Goal: Check status: Check status

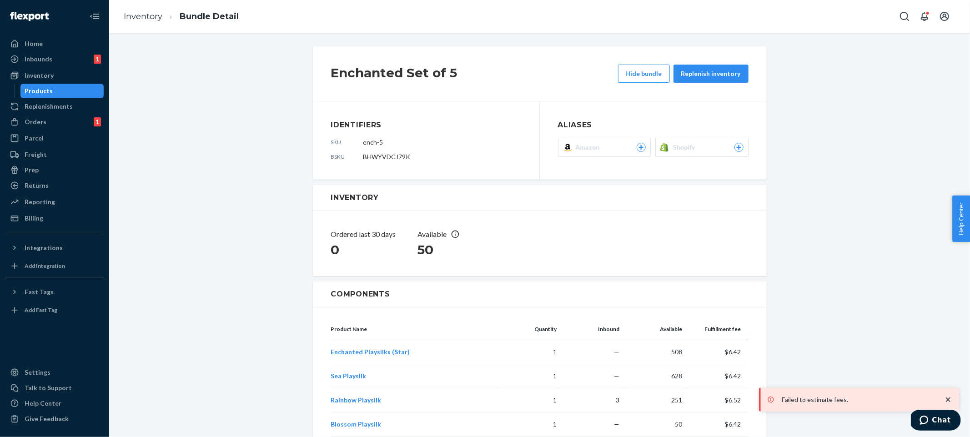
scroll to position [116, 0]
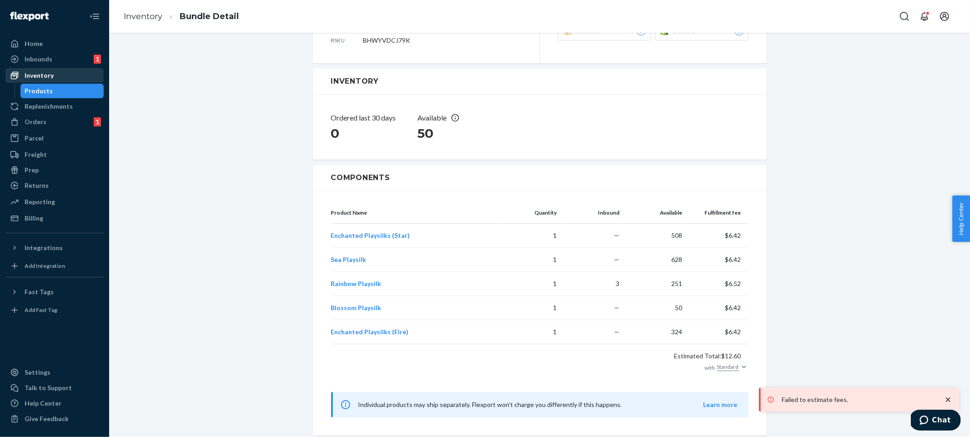
click at [58, 79] on div "Inventory" at bounding box center [54, 75] width 96 height 13
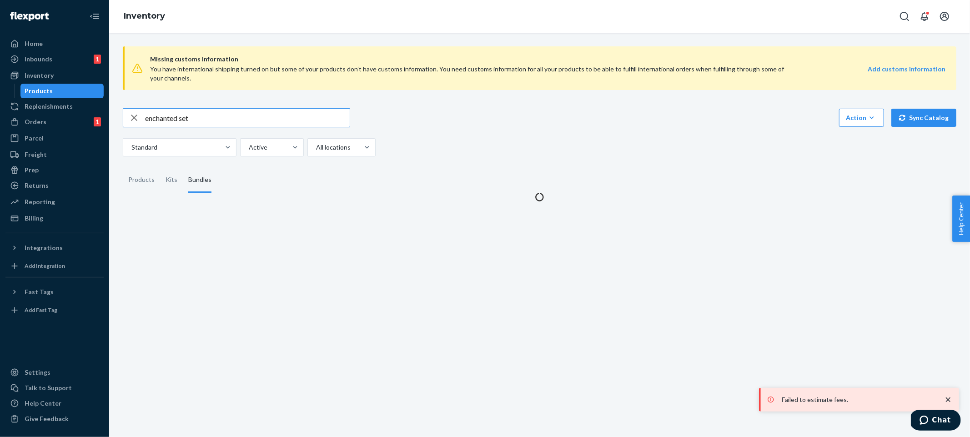
click at [296, 113] on input "enchanted set" at bounding box center [247, 118] width 205 height 18
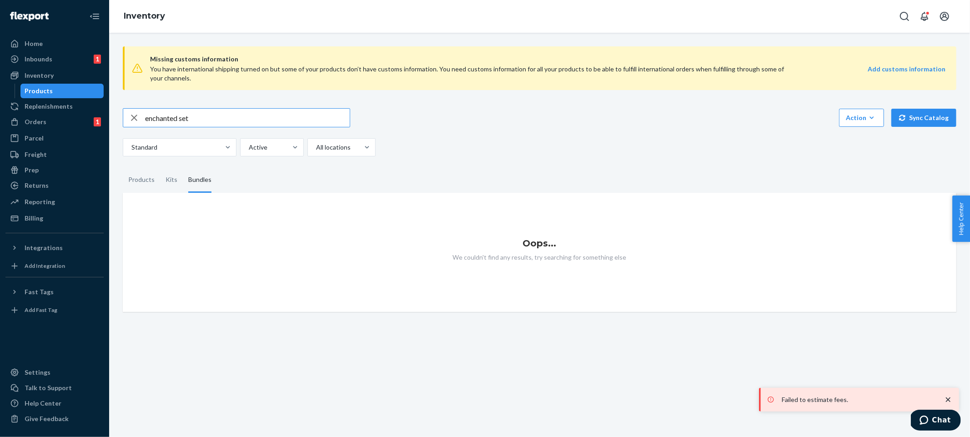
click at [296, 113] on input "enchanted set" at bounding box center [247, 118] width 205 height 18
type input "baby gym"
click at [412, 104] on div "Missing customs information You have international shipping turned on but some …" at bounding box center [539, 175] width 847 height 273
click at [141, 186] on div "Products" at bounding box center [141, 179] width 26 height 25
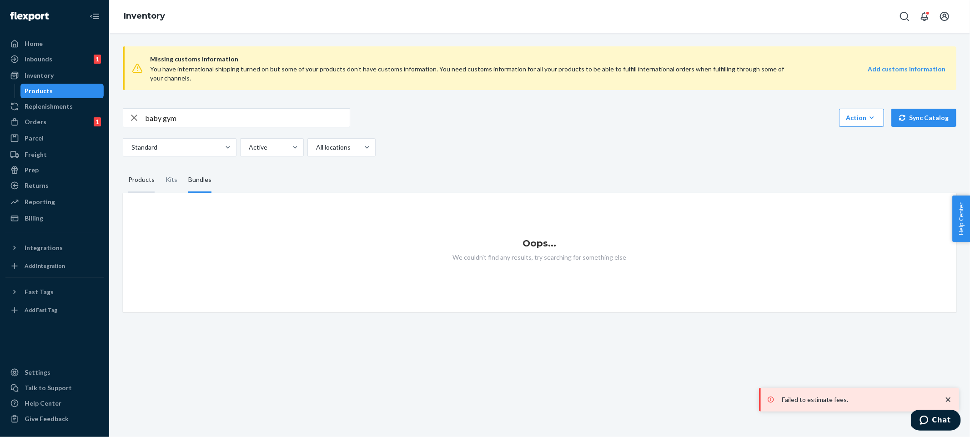
click at [123, 167] on input "Products" at bounding box center [123, 167] width 0 height 0
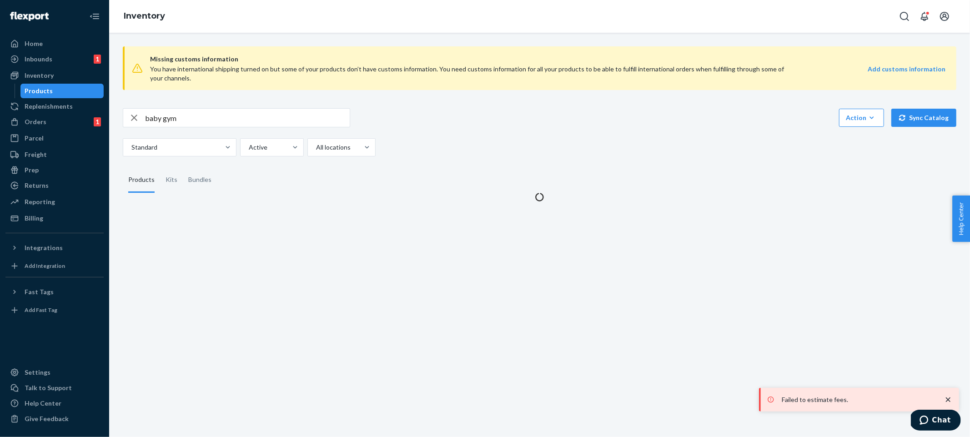
click at [491, 132] on div "baby gym Action Create product Create kit or bundle Bulk create products Bulk u…" at bounding box center [539, 132] width 833 height 48
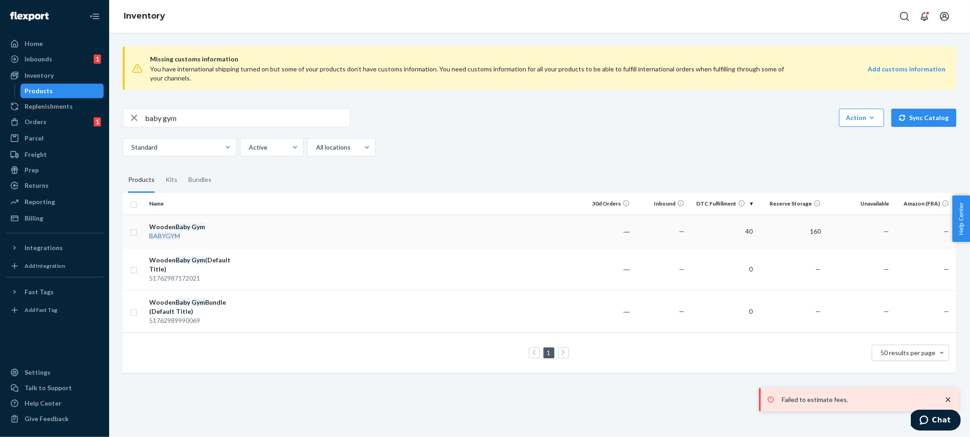
click at [719, 232] on td "40" at bounding box center [722, 231] width 68 height 33
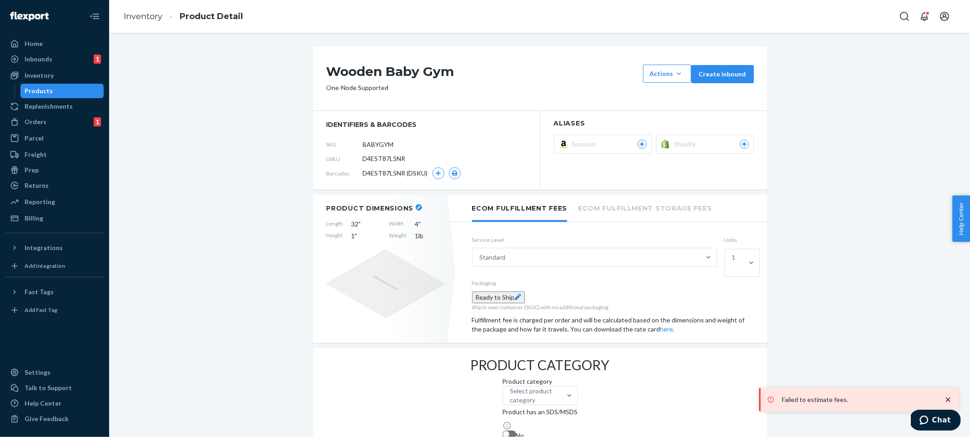
click at [951, 405] on div "Failed to estimate fees." at bounding box center [859, 399] width 191 height 15
click at [667, 151] on button "Shopify" at bounding box center [705, 144] width 98 height 19
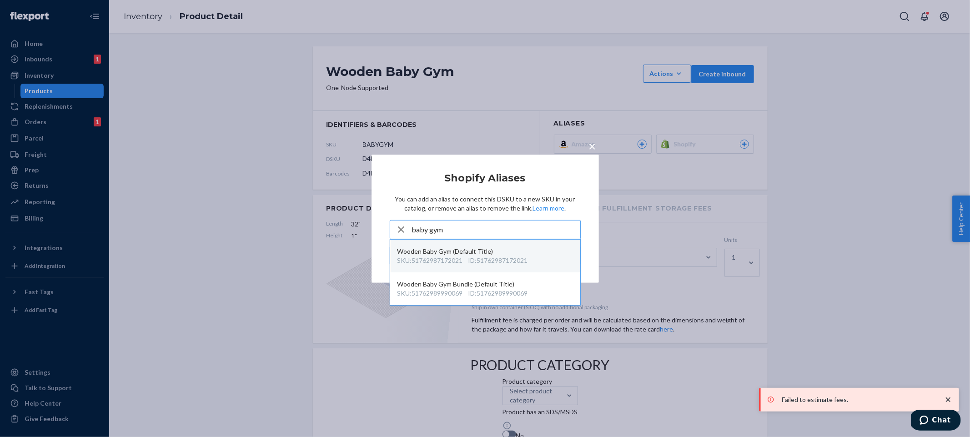
type input "baby gym"
click at [490, 263] on div "ID : 51762987172021" at bounding box center [498, 260] width 60 height 9
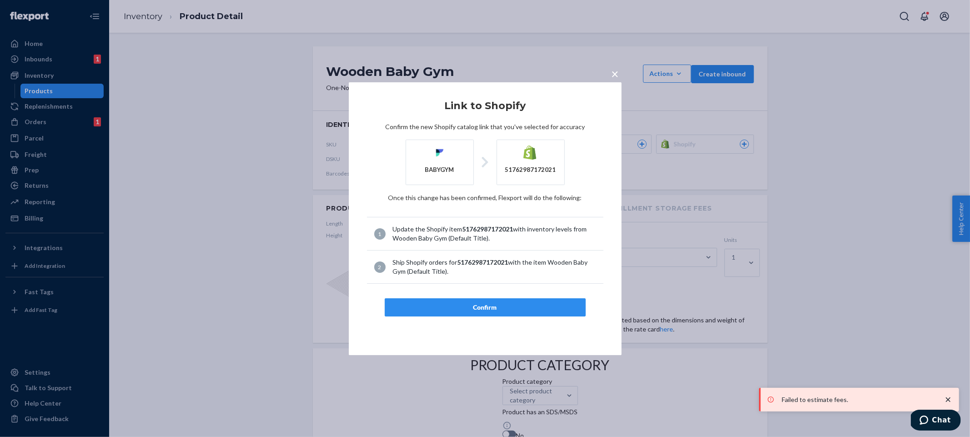
click at [502, 296] on article "Link to Shopify Confirm the new Shopify catalog link that you've selected for a…" at bounding box center [485, 208] width 236 height 216
click at [537, 302] on button "Confirm" at bounding box center [485, 307] width 201 height 18
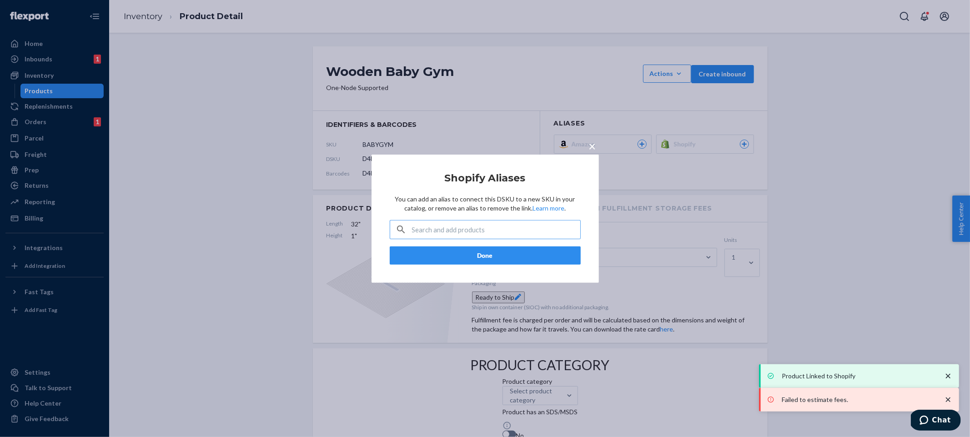
click at [472, 254] on button "Done" at bounding box center [485, 255] width 191 height 18
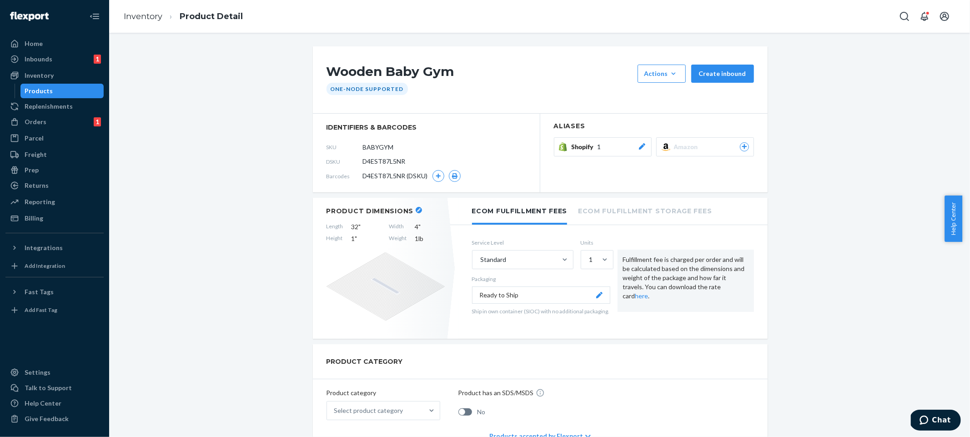
click at [632, 149] on div "Shopify 1" at bounding box center [609, 146] width 75 height 9
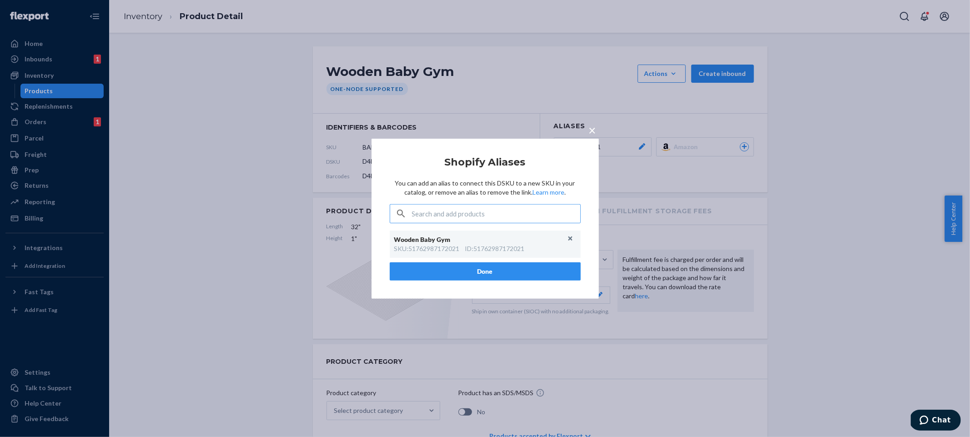
click at [437, 77] on div "× Shopify Aliases You can add an alias to connect this DSKU to a new SKU in you…" at bounding box center [485, 218] width 970 height 437
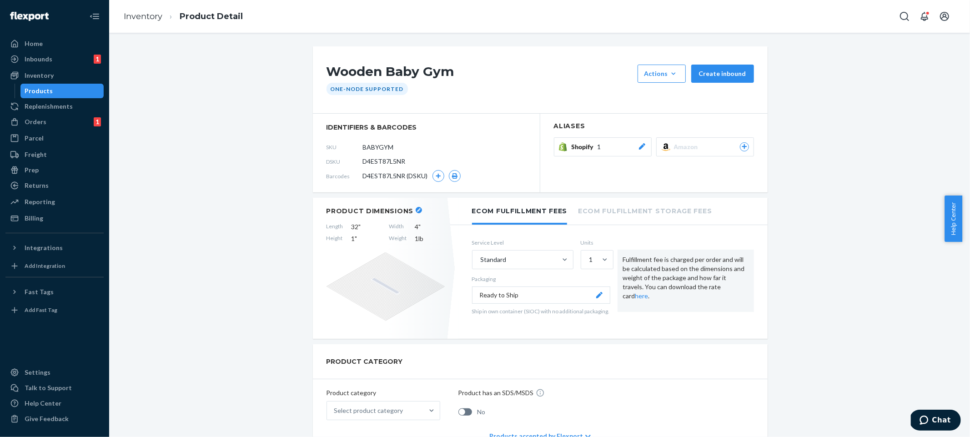
click at [138, 16] on link "Inventory" at bounding box center [143, 16] width 39 height 10
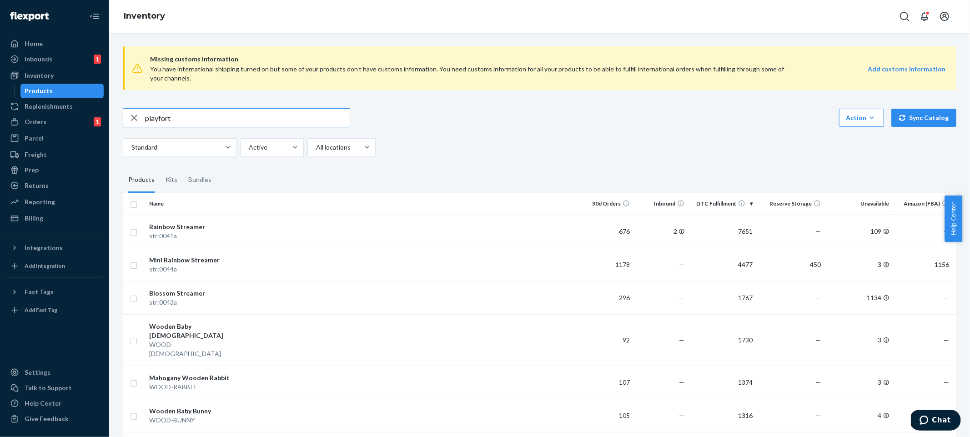
type input "playfort"
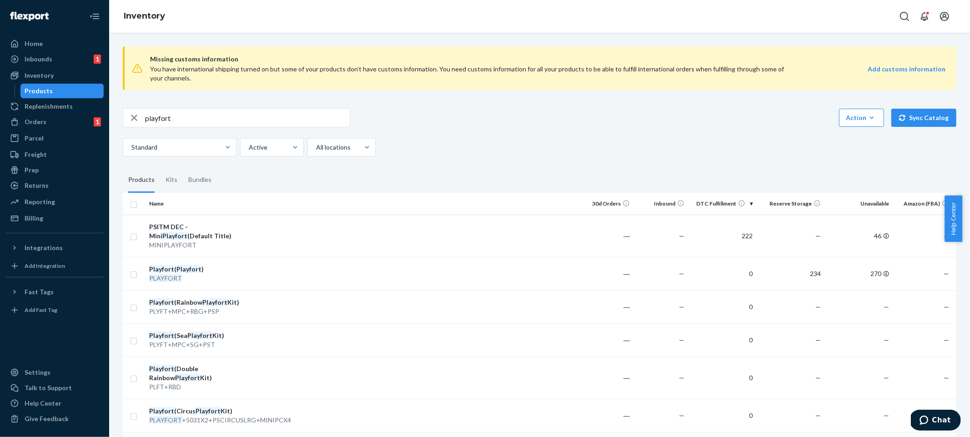
click at [692, 74] on div "You have international shipping turned on but some of your products don’t have …" at bounding box center [468, 74] width 636 height 18
click at [694, 129] on div "playfort Action Create product Create kit or bundle Bulk create products Bulk u…" at bounding box center [539, 132] width 833 height 48
click at [70, 113] on link "Replenishments" at bounding box center [54, 106] width 98 height 15
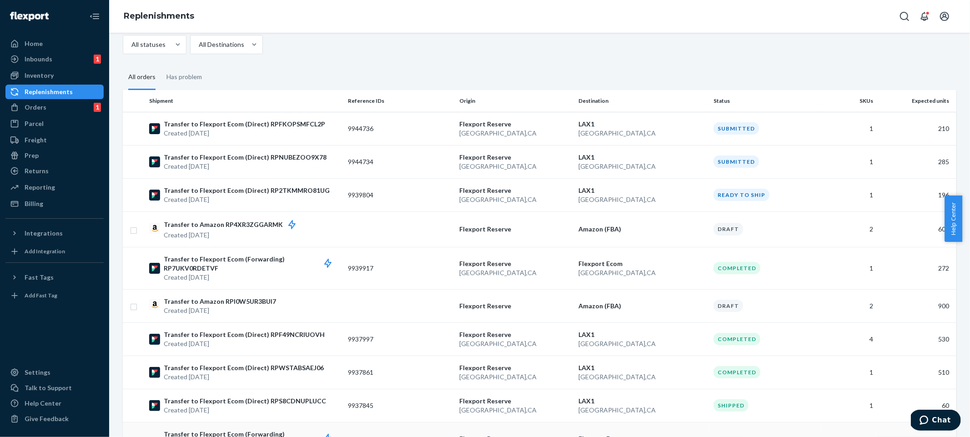
scroll to position [158, 0]
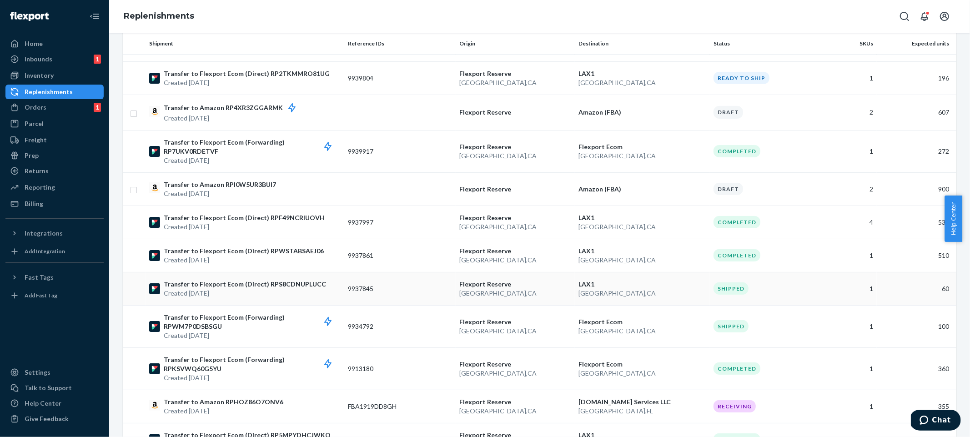
click at [656, 283] on p "LAX1" at bounding box center [642, 284] width 128 height 9
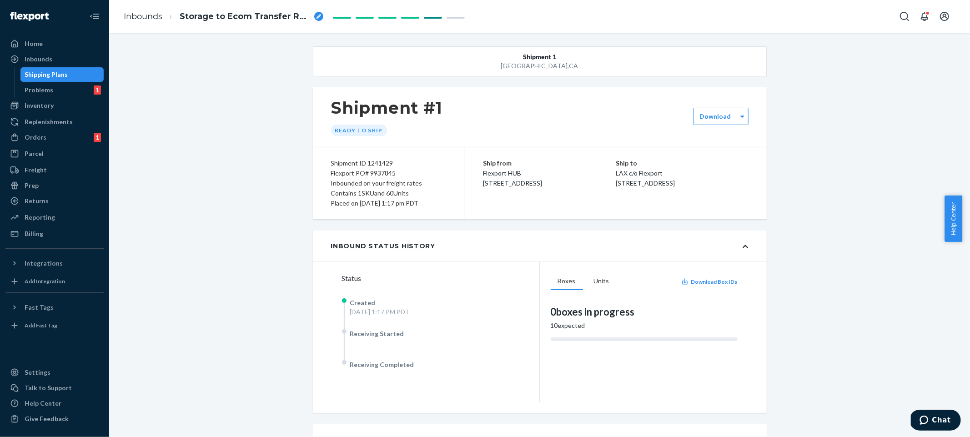
click at [275, 193] on div "Shipment 1 San Bernardino , CA Shipment #1 Ready to ship Download Shipment ID 1…" at bounding box center [539, 304] width 847 height 517
click at [231, 144] on div "Shipment 1 San Bernardino , CA Shipment #1 Ready to ship Download Shipment ID 1…" at bounding box center [539, 304] width 847 height 517
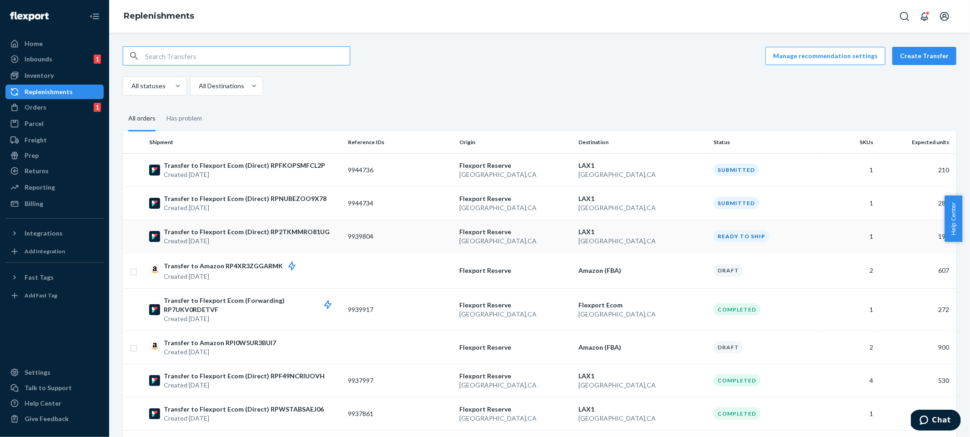
click at [836, 246] on td "1" at bounding box center [848, 236] width 55 height 33
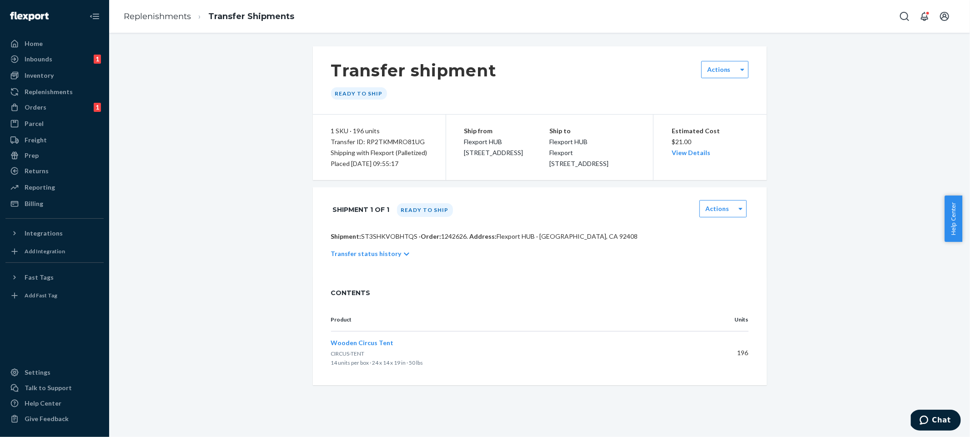
click at [836, 246] on div "Transfer shipment Ready to ship Actions 1 SKU · 196 units Transfer ID: RP2TKMMR…" at bounding box center [539, 215] width 847 height 339
click at [55, 47] on div "Home" at bounding box center [54, 43] width 96 height 13
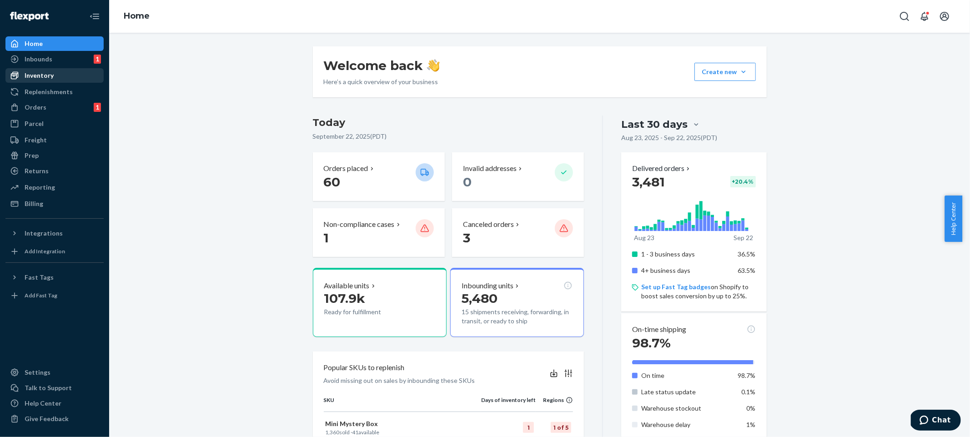
click at [32, 75] on div "Inventory" at bounding box center [39, 75] width 29 height 9
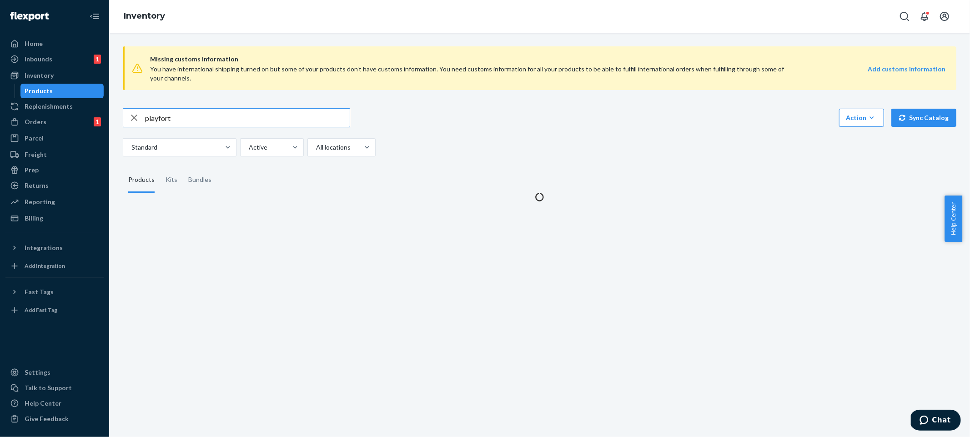
click at [250, 119] on input "playfort" at bounding box center [247, 118] width 205 height 18
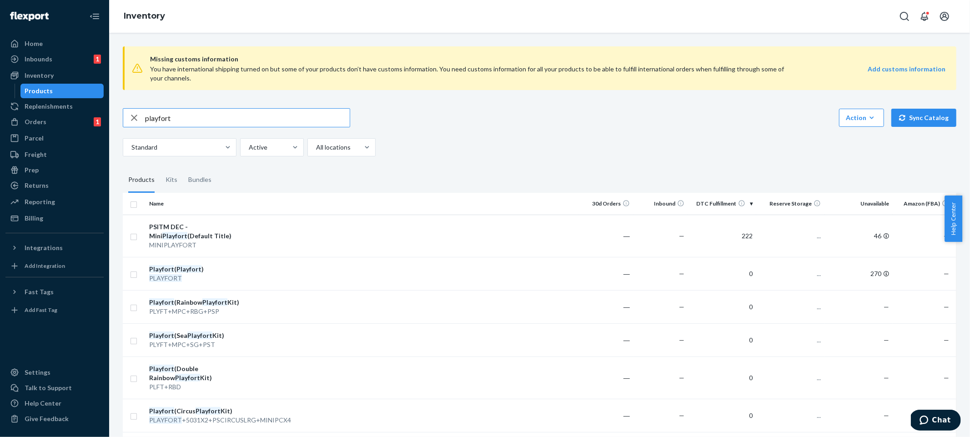
click at [250, 119] on input "playfort" at bounding box center [247, 118] width 205 height 18
type input "baby gym"
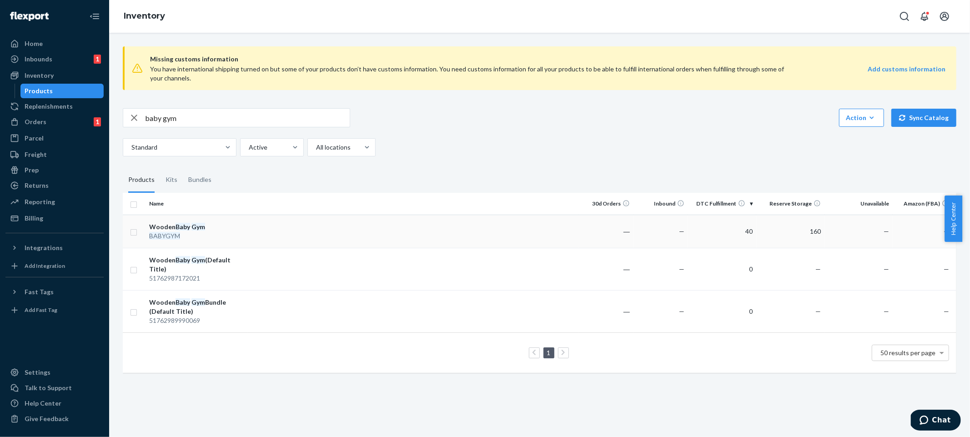
click at [736, 236] on td "40" at bounding box center [722, 231] width 68 height 33
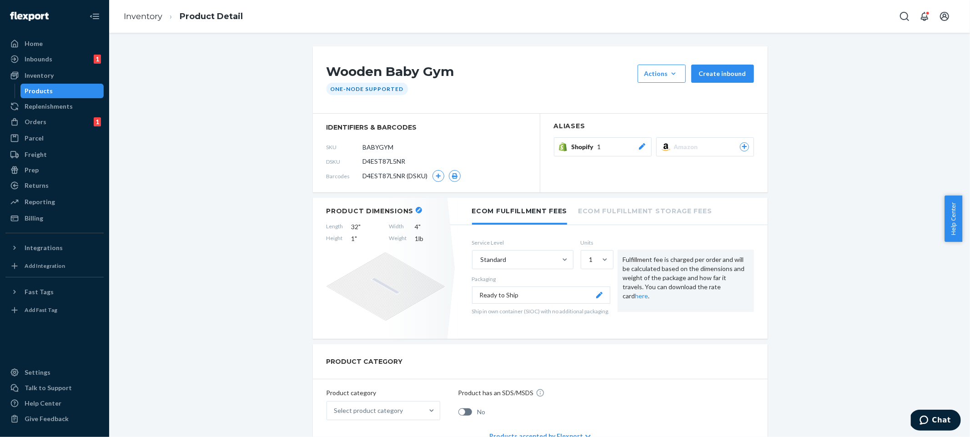
click at [638, 141] on button "Shopify 1" at bounding box center [603, 146] width 98 height 19
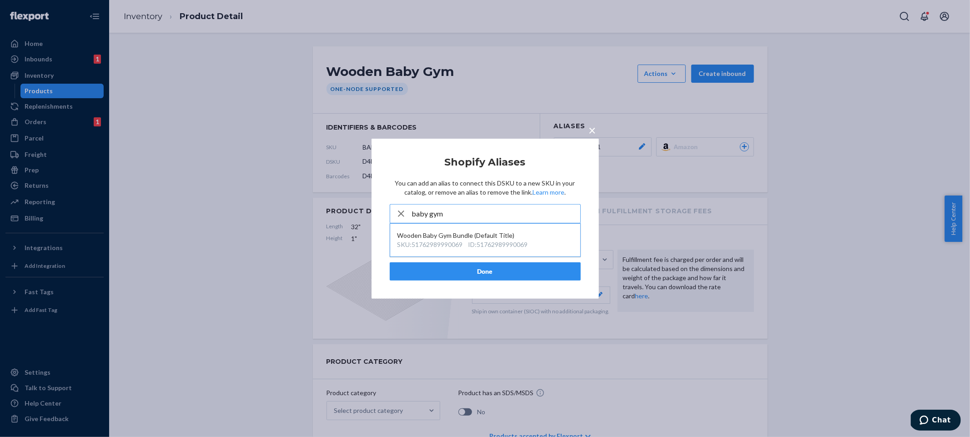
type input "baby gym"
click at [467, 179] on p "You can add an alias to connect this DSKU to a new SKU in your catalog, or remo…" at bounding box center [485, 188] width 191 height 18
click at [463, 182] on p "You can add an alias to connect this DSKU to a new SKU in your catalog, or remo…" at bounding box center [485, 188] width 191 height 18
click at [558, 157] on h2 "Shopify Aliases" at bounding box center [485, 161] width 191 height 11
click at [592, 127] on span "×" at bounding box center [592, 129] width 7 height 15
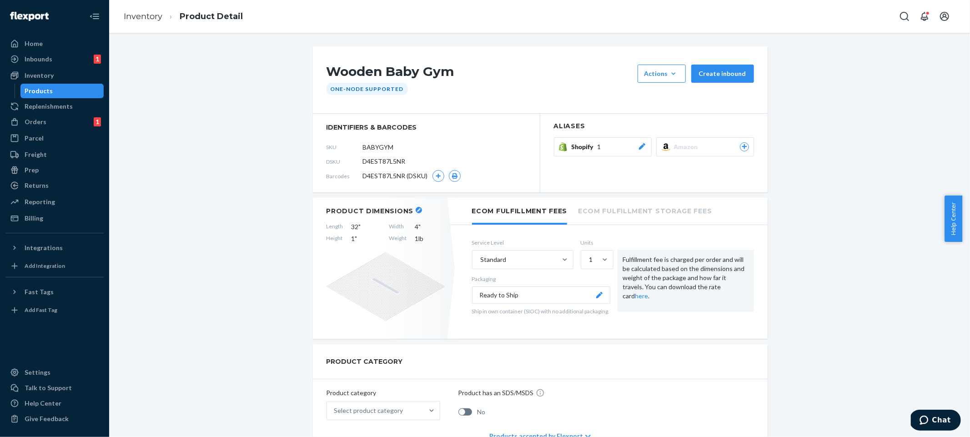
click at [598, 152] on button "Shopify 1" at bounding box center [603, 146] width 98 height 19
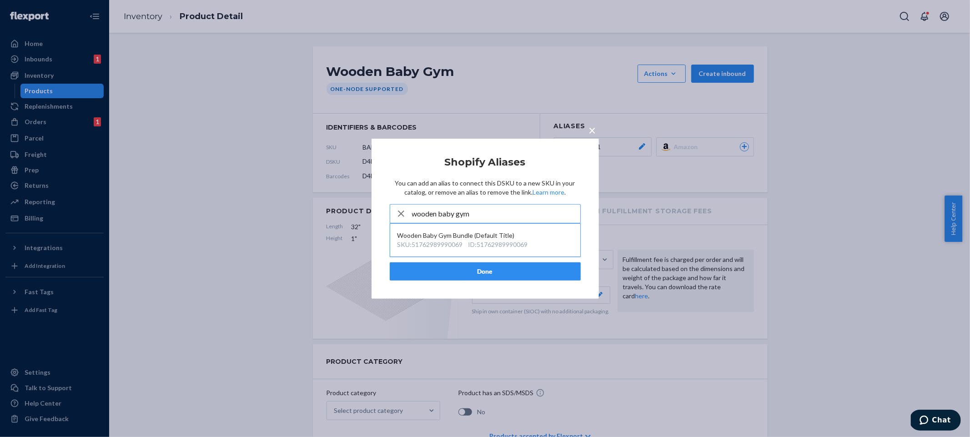
type input "wooden baby gym"
click at [472, 267] on button "Done" at bounding box center [485, 271] width 191 height 18
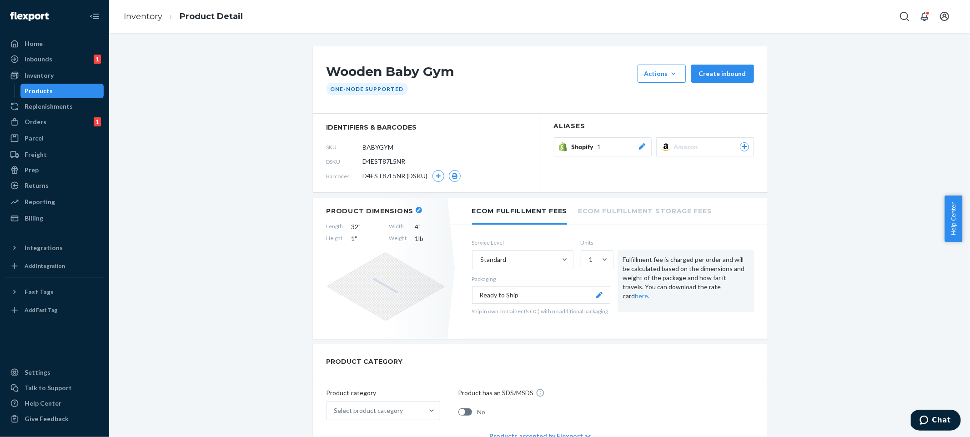
click at [586, 146] on span "Shopify" at bounding box center [585, 146] width 26 height 9
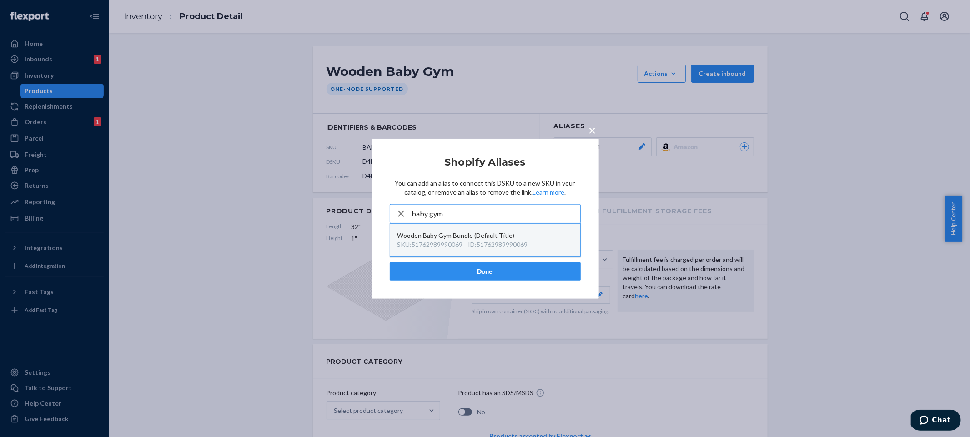
type input "baby gym"
click at [526, 229] on button "Wooden Baby Gym Bundle (Default Title) SKU : 51762989990069 ID : 51762989990069" at bounding box center [485, 240] width 190 height 33
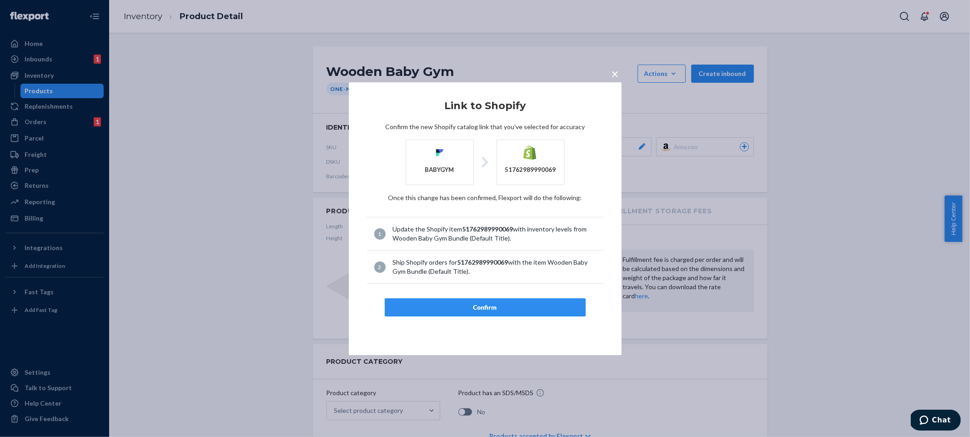
click at [482, 293] on article "Link to Shopify Confirm the new Shopify catalog link that you've selected for a…" at bounding box center [485, 208] width 236 height 216
click at [481, 303] on div "Confirm" at bounding box center [485, 307] width 186 height 9
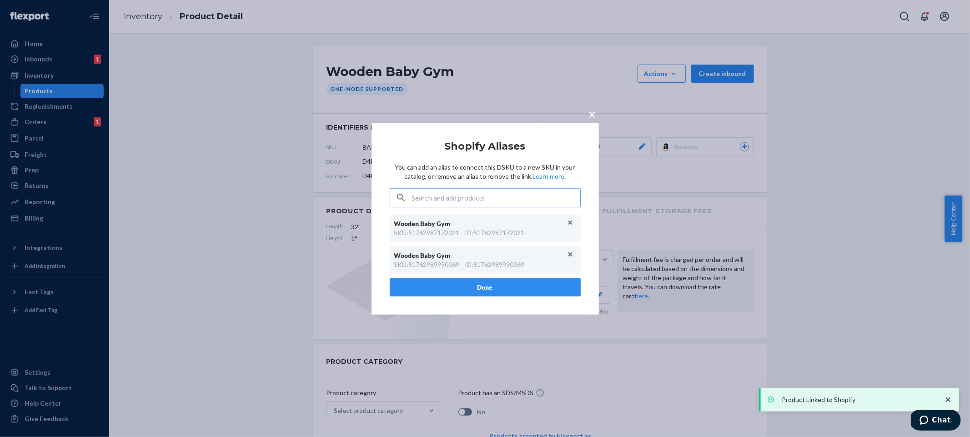
click at [490, 286] on button "Done" at bounding box center [485, 287] width 191 height 18
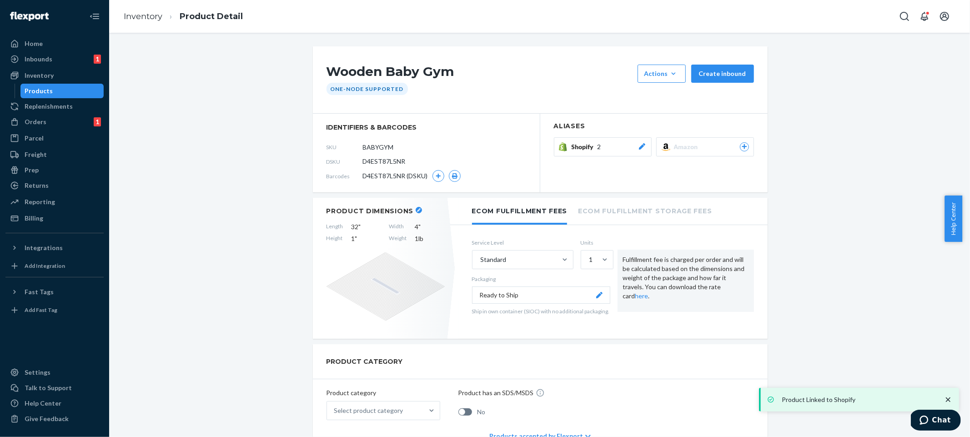
click at [623, 152] on button "Shopify 2" at bounding box center [603, 146] width 98 height 19
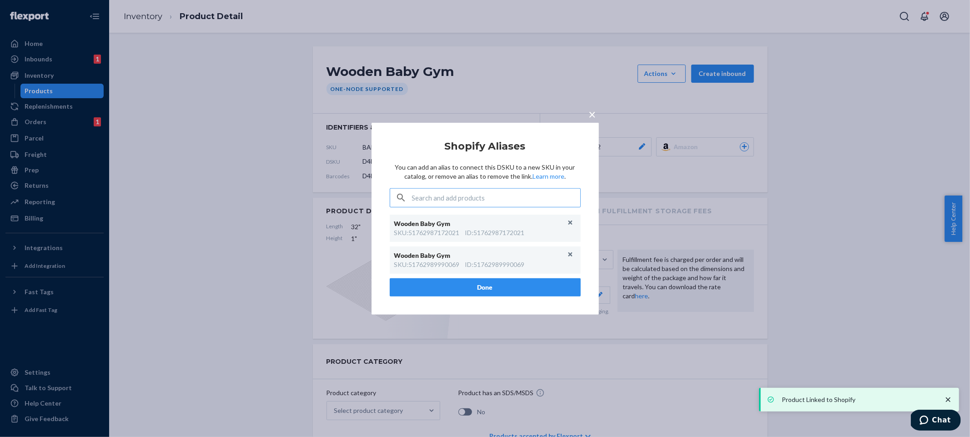
click at [597, 114] on button "×" at bounding box center [592, 112] width 13 height 16
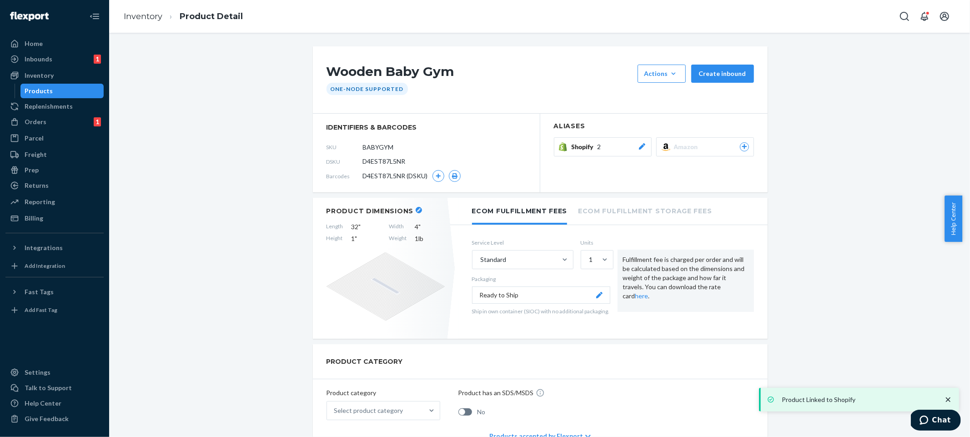
drag, startPoint x: 522, startPoint y: 69, endPoint x: 499, endPoint y: 54, distance: 27.0
click at [522, 69] on h1 "Wooden Baby Gym" at bounding box center [479, 74] width 306 height 18
click at [627, 145] on div "Shopify 2" at bounding box center [609, 146] width 75 height 9
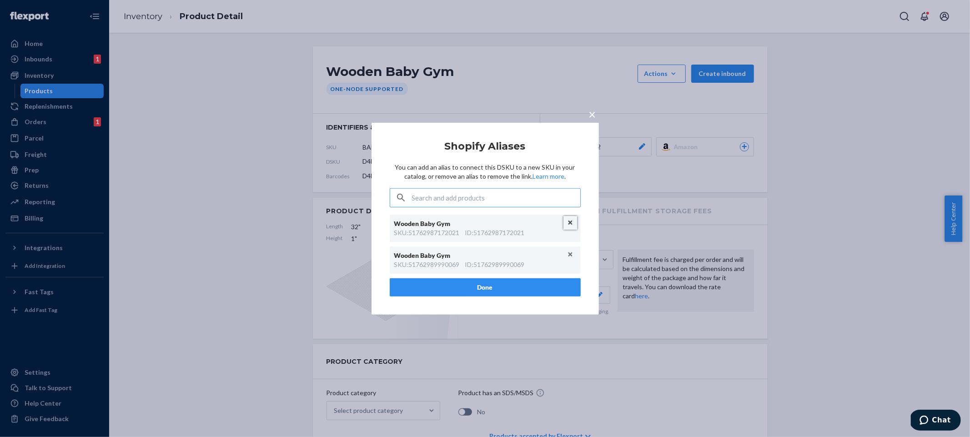
click at [574, 223] on button "Unlink" at bounding box center [570, 223] width 14 height 14
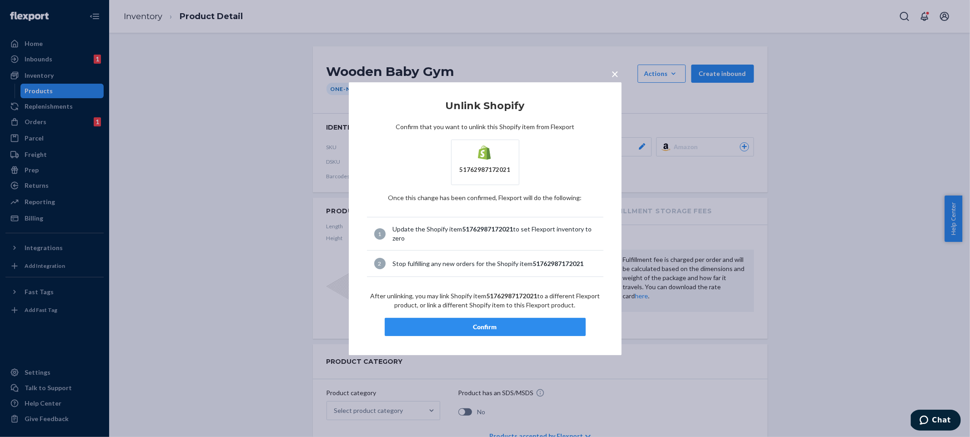
click at [486, 338] on div "× Unlink Shopify Confirm that you want to unlink this Shopify item from Flexpor…" at bounding box center [485, 218] width 273 height 273
click at [493, 331] on div "Confirm" at bounding box center [485, 326] width 186 height 9
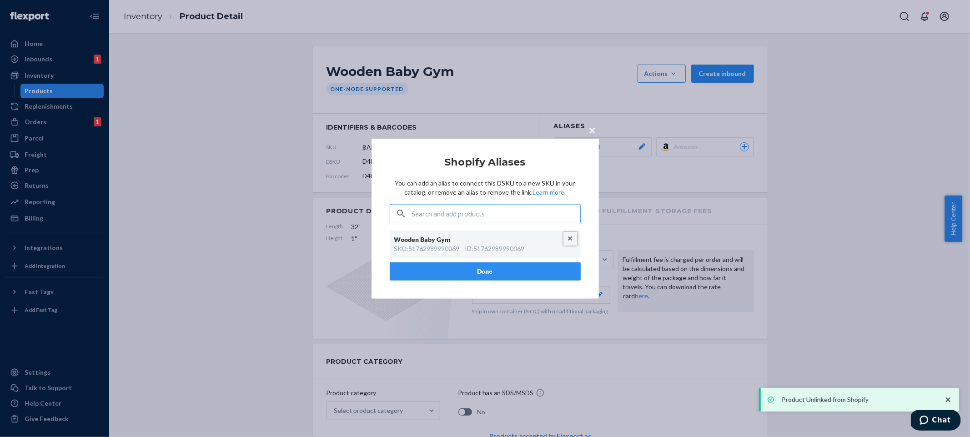
click at [571, 245] on button "Unlink" at bounding box center [570, 239] width 14 height 14
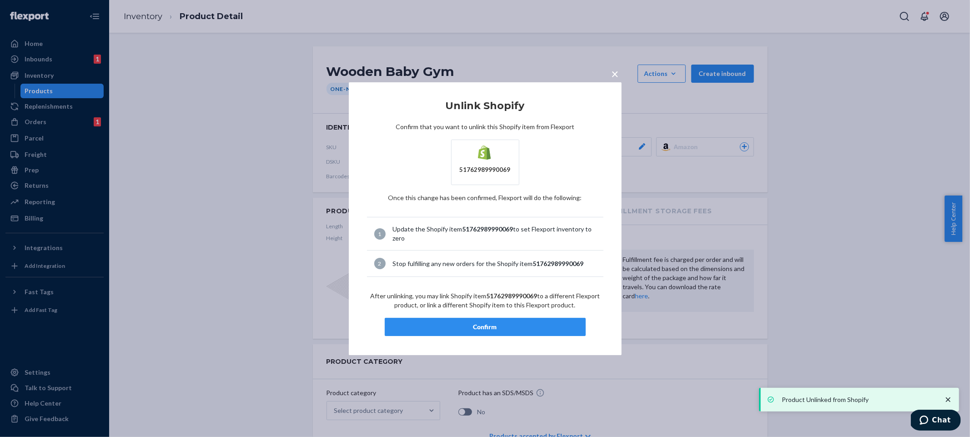
click at [480, 324] on div "Confirm" at bounding box center [485, 326] width 186 height 9
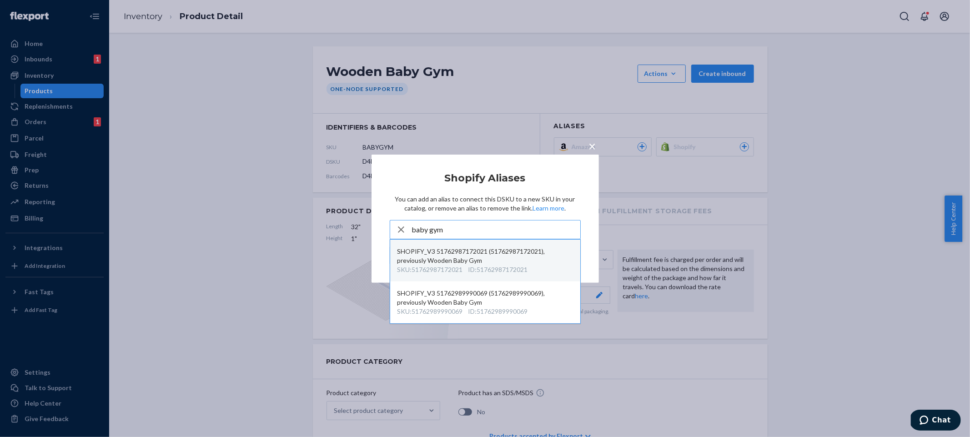
type input "baby gym"
click at [480, 257] on div "SHOPIFY_V3 51762987172021 (51762987172021), previously Wooden Baby Gym" at bounding box center [485, 256] width 176 height 18
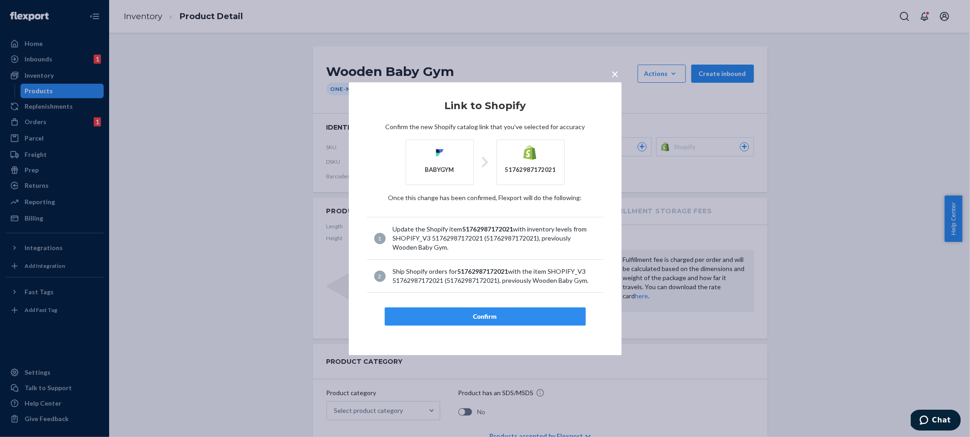
click at [488, 315] on div "Confirm" at bounding box center [485, 316] width 186 height 9
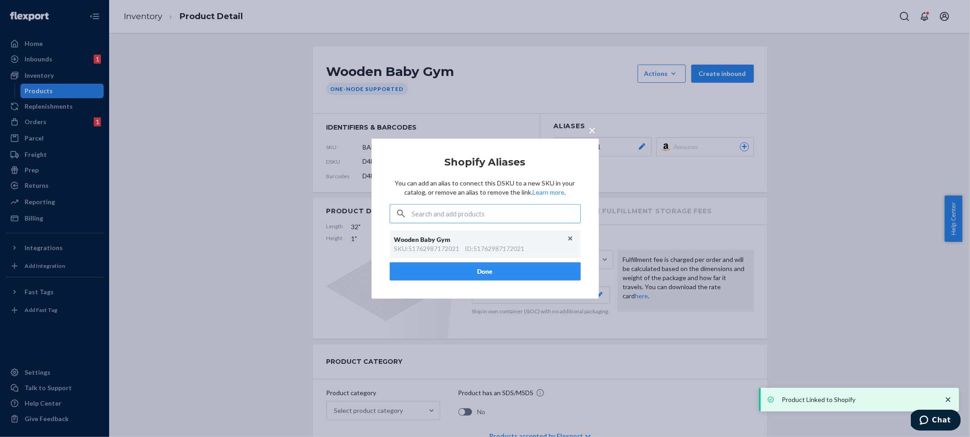
click at [472, 270] on button "Done" at bounding box center [485, 271] width 191 height 18
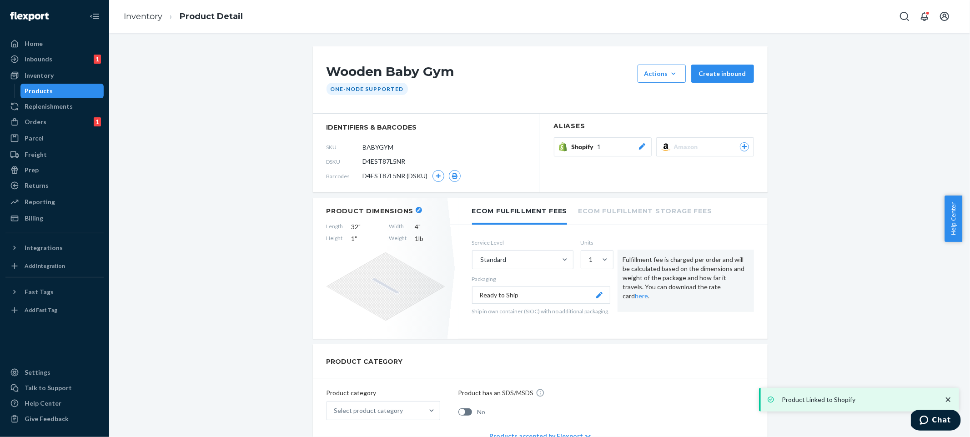
click at [604, 133] on section "Aliases Shopify 1 Amazon" at bounding box center [653, 153] width 227 height 79
click at [606, 153] on button "Shopify 1" at bounding box center [603, 146] width 98 height 19
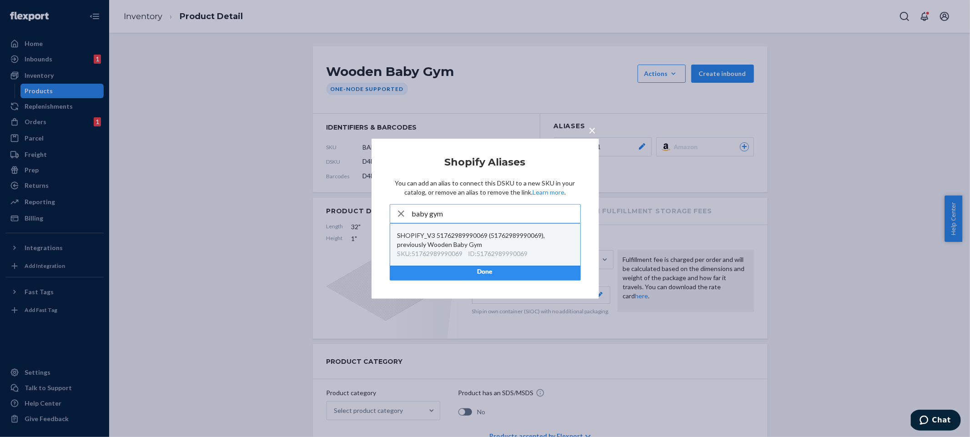
type input "baby gym"
click at [496, 242] on div "SHOPIFY_V3 51762989990069 (51762989990069), previously Wooden Baby Gym" at bounding box center [485, 240] width 176 height 18
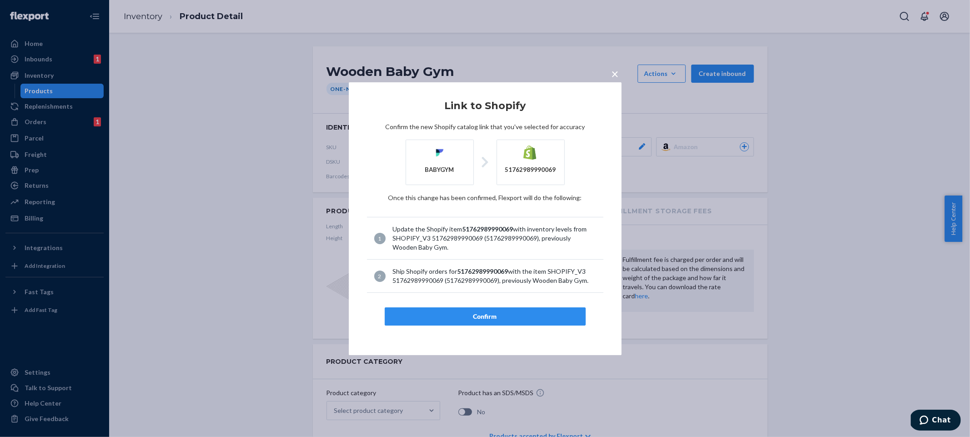
click at [483, 315] on div "Confirm" at bounding box center [485, 316] width 186 height 9
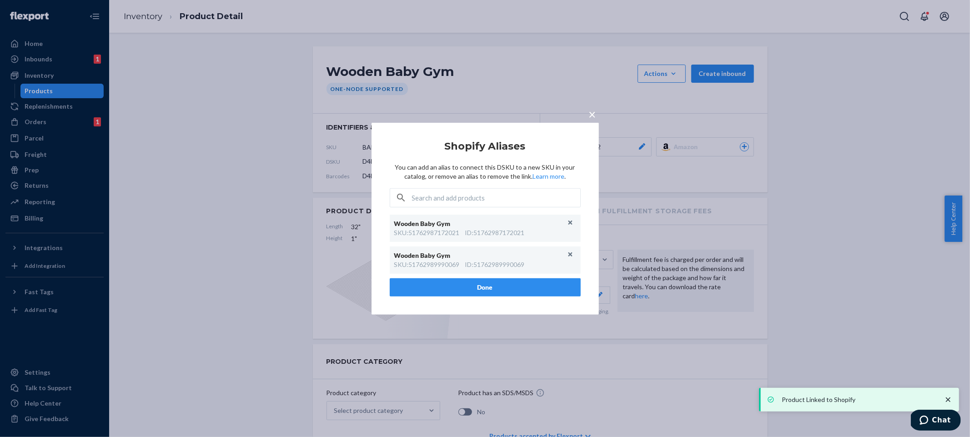
drag, startPoint x: 476, startPoint y: 288, endPoint x: 467, endPoint y: 288, distance: 9.1
click at [476, 288] on button "Done" at bounding box center [485, 287] width 191 height 18
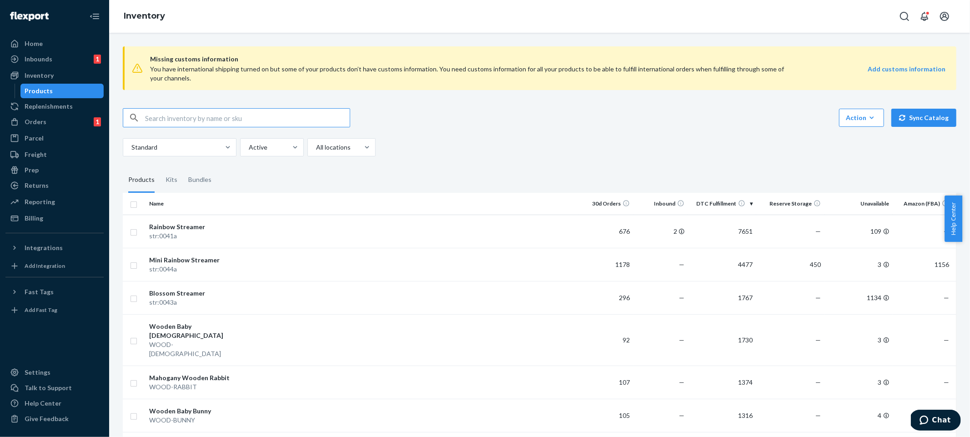
click at [587, 73] on div "You have international shipping turned on but some of your products don’t have …" at bounding box center [468, 74] width 636 height 18
click at [72, 117] on div "Orders 1" at bounding box center [54, 121] width 96 height 13
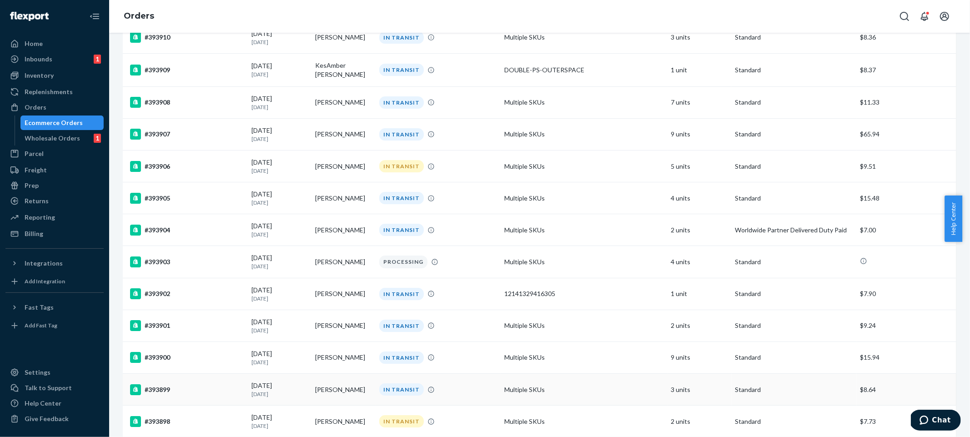
scroll to position [2522, 0]
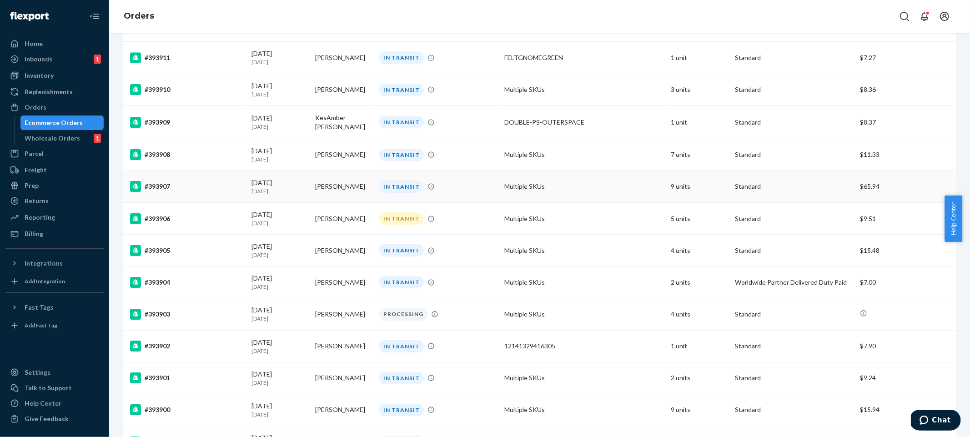
click at [596, 192] on td "Multiple SKUs" at bounding box center [584, 187] width 167 height 32
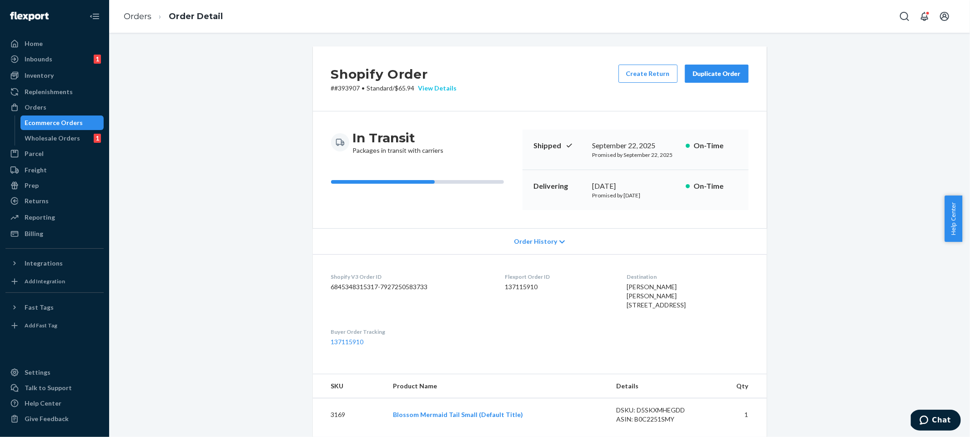
click at [446, 92] on div "View Details" at bounding box center [436, 88] width 42 height 9
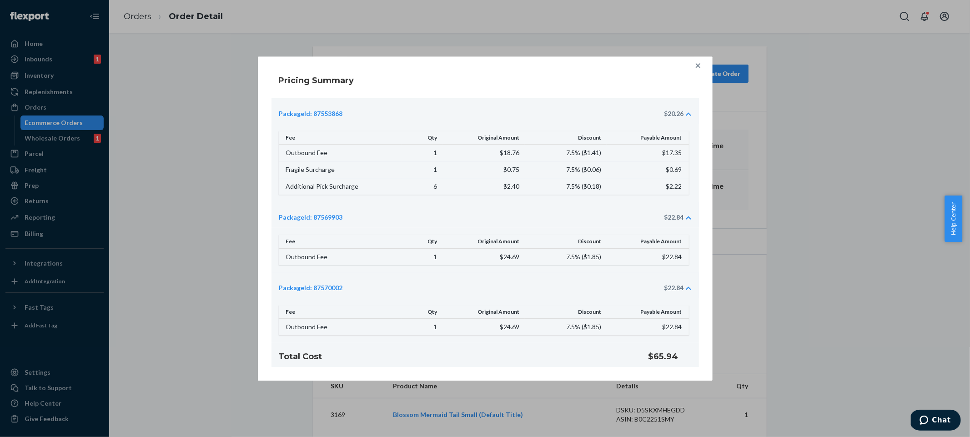
click at [697, 61] on icon at bounding box center [697, 65] width 9 height 9
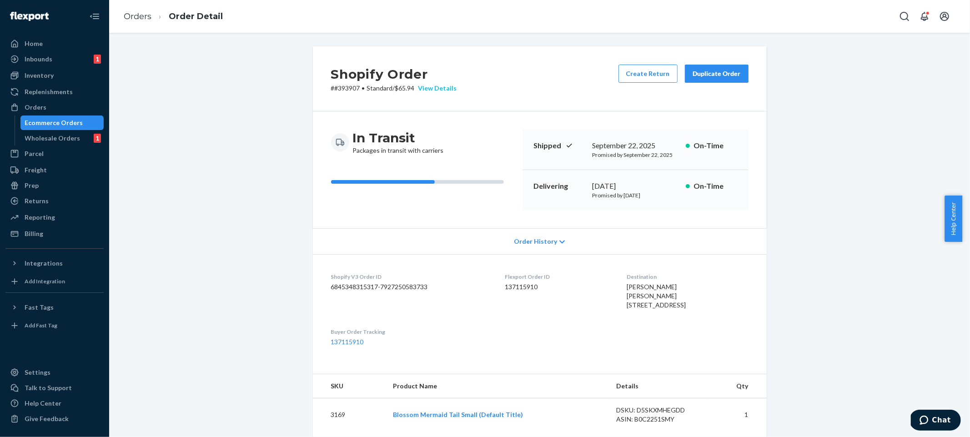
click at [448, 92] on div "View Details" at bounding box center [436, 88] width 42 height 9
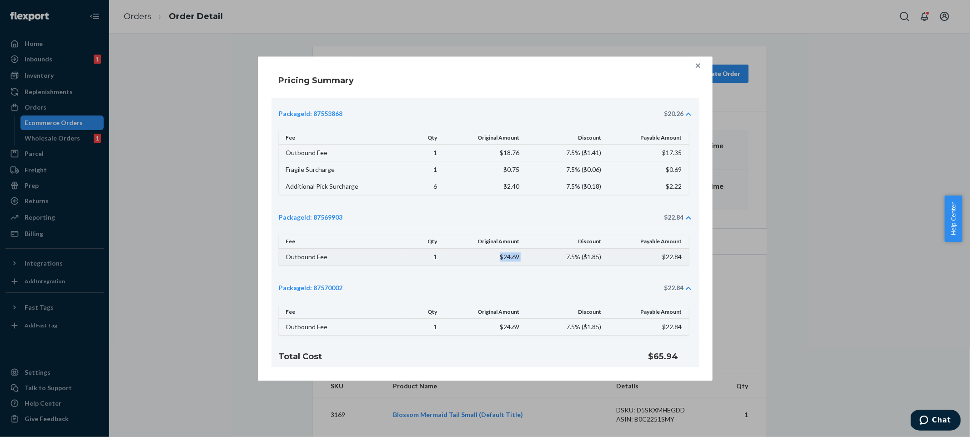
drag, startPoint x: 479, startPoint y: 256, endPoint x: 546, endPoint y: 258, distance: 66.9
click at [545, 258] on tr "Outbound Fee 1 $24.69 7.5% ( $1.85 ) $22.84" at bounding box center [484, 256] width 410 height 17
click at [500, 280] on div "PackageId: 87570002 $22.84" at bounding box center [484, 284] width 427 height 25
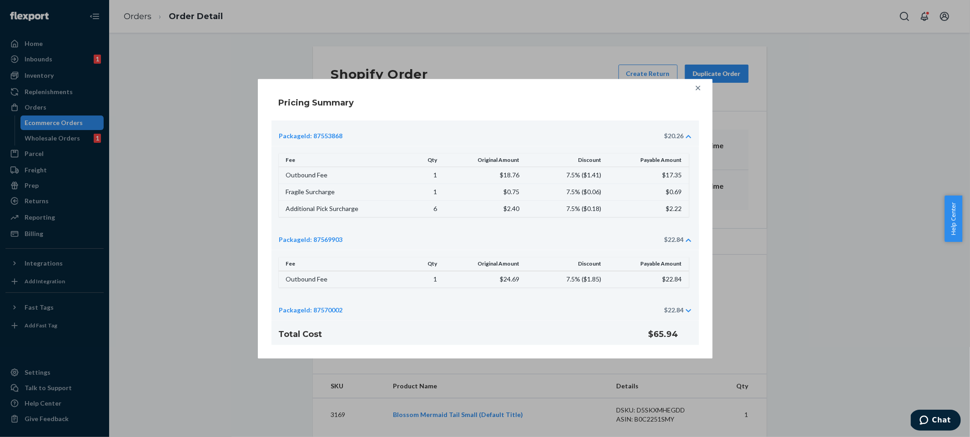
click at [564, 261] on th "Discount" at bounding box center [566, 264] width 82 height 14
click at [577, 306] on div "PackageId: 87570002 $22.84" at bounding box center [481, 310] width 405 height 9
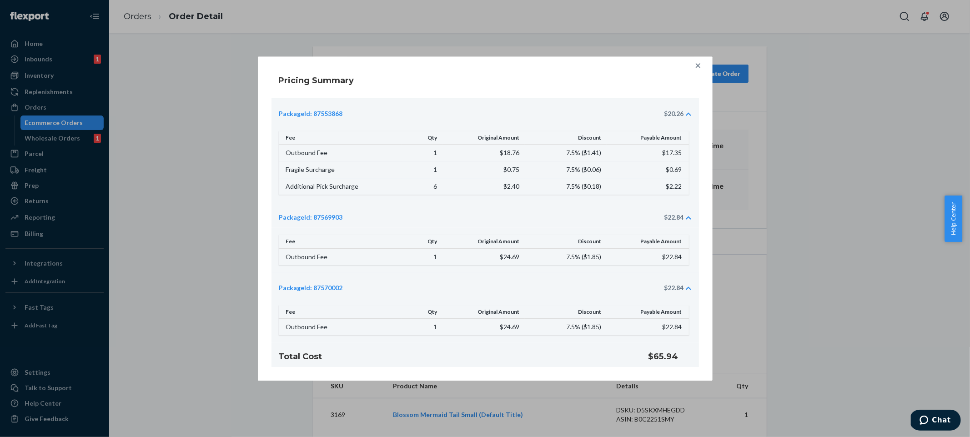
drag, startPoint x: 703, startPoint y: 55, endPoint x: 697, endPoint y: 67, distance: 12.8
click at [702, 58] on div "Pricing Summary PackageId: 87553868 $20.26 Fee Qty Original Amount Discount Pay…" at bounding box center [485, 218] width 970 height 437
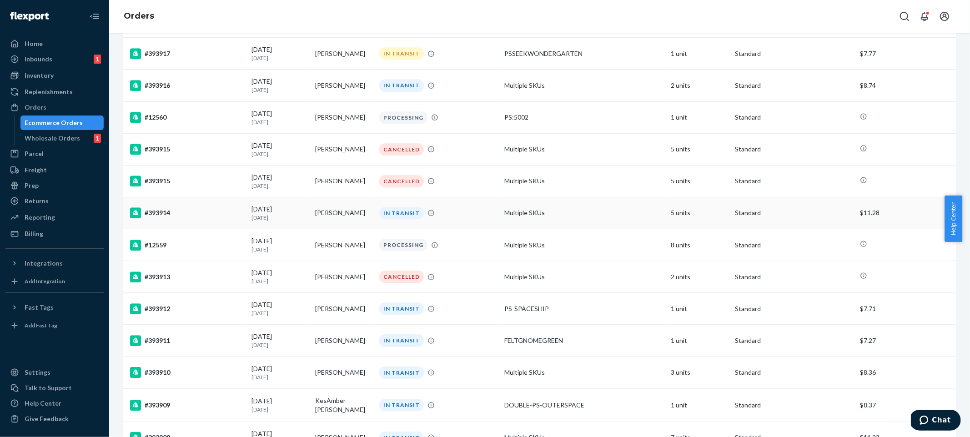
scroll to position [2415, 0]
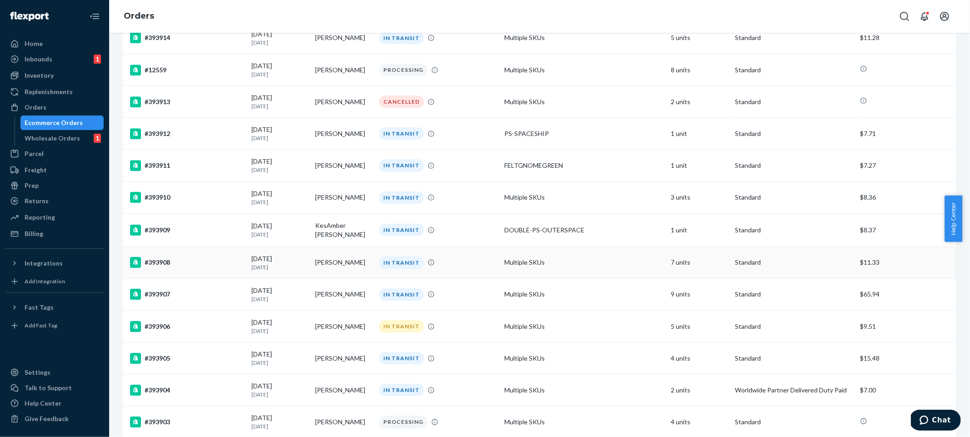
click at [614, 257] on td "Multiple SKUs" at bounding box center [584, 262] width 167 height 32
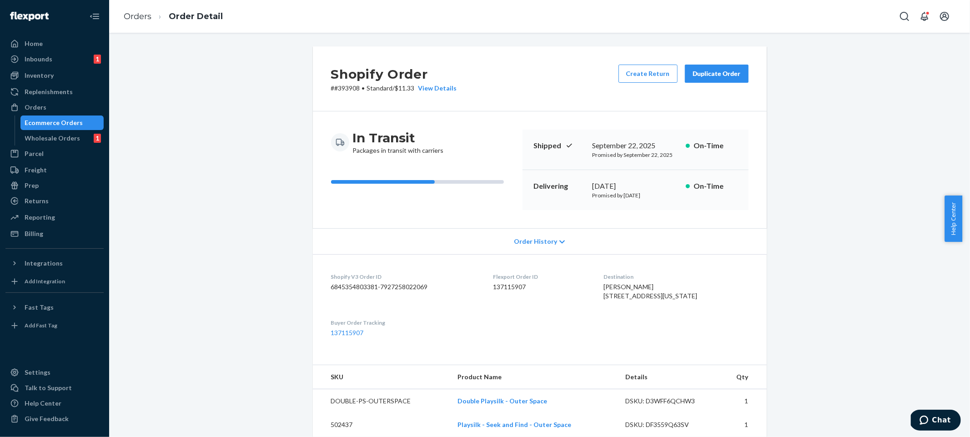
click at [342, 87] on p "# #393908 • Standard / $11.33 View Details" at bounding box center [394, 88] width 126 height 9
copy p "393908"
click at [448, 94] on div "Shopify Order # #393908 • Standard / $11.33 View Details Create Return Duplicat…" at bounding box center [540, 78] width 454 height 65
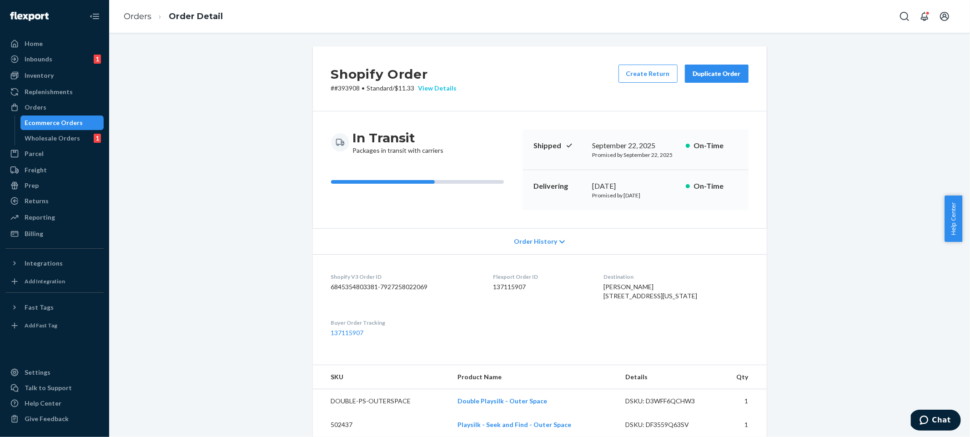
click at [447, 90] on div "View Details" at bounding box center [436, 88] width 42 height 9
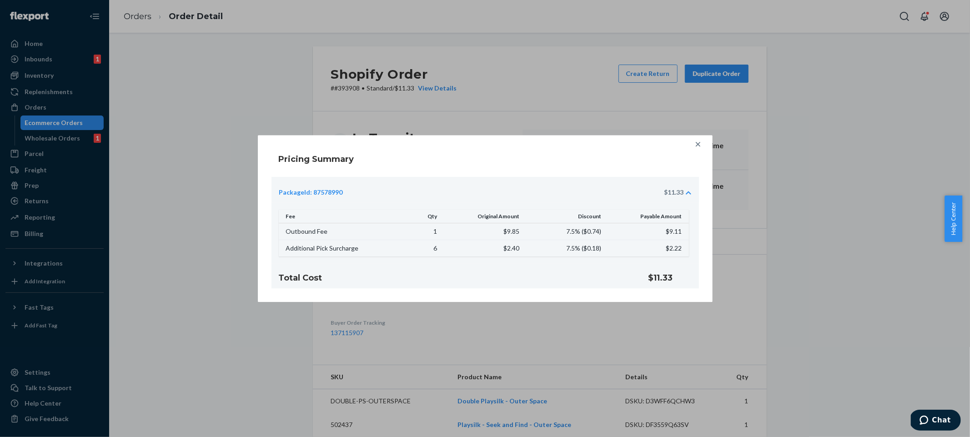
click at [704, 144] on div at bounding box center [698, 144] width 18 height 18
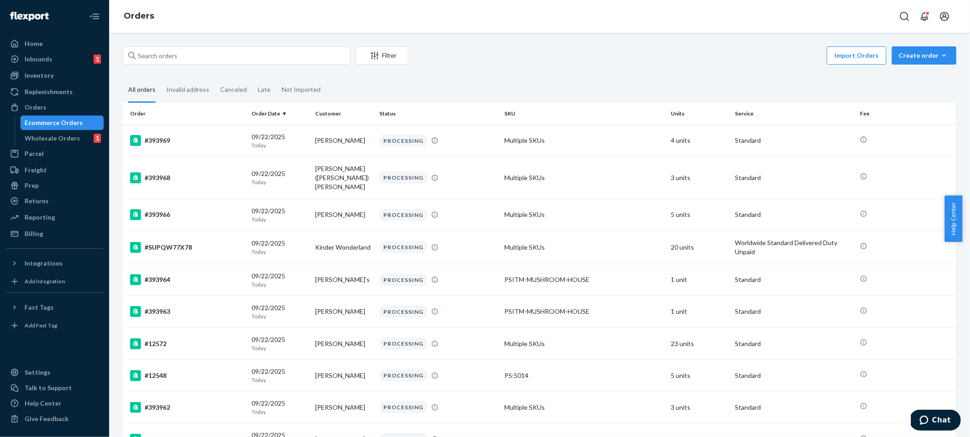
click at [478, 55] on div "Import Orders Create order Ecommerce order Removal order" at bounding box center [685, 56] width 542 height 20
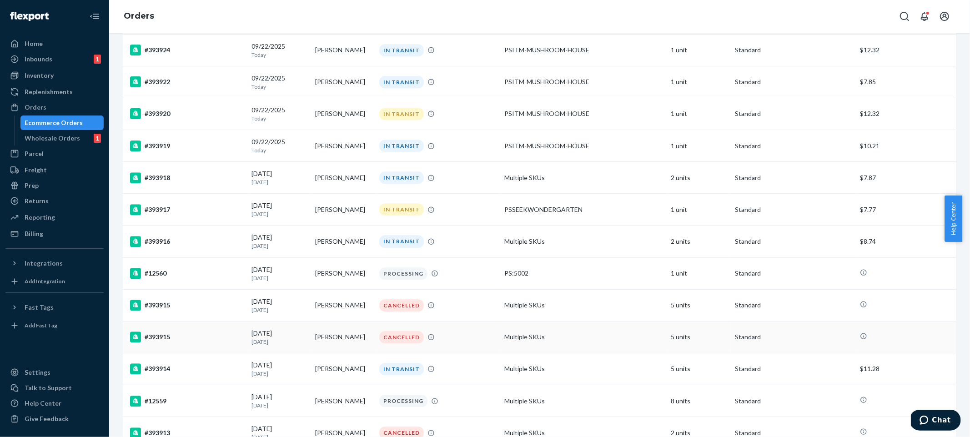
scroll to position [2945, 0]
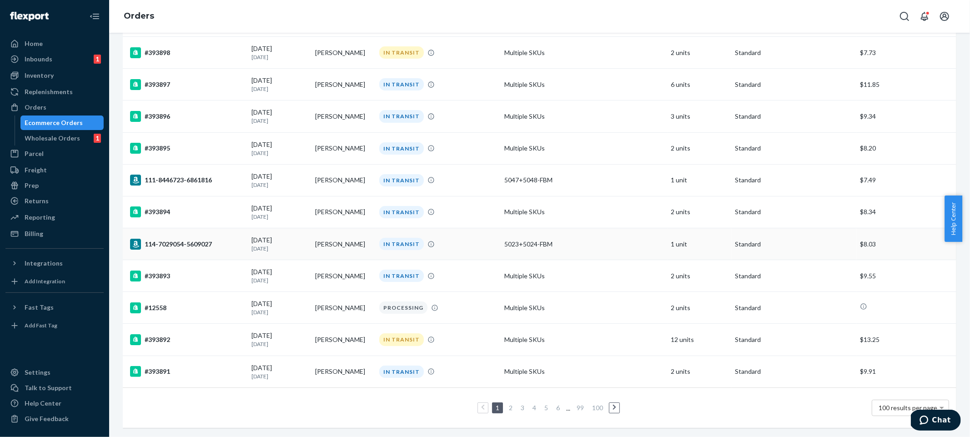
click at [573, 240] on div "5023+5024-FBM" at bounding box center [584, 244] width 160 height 9
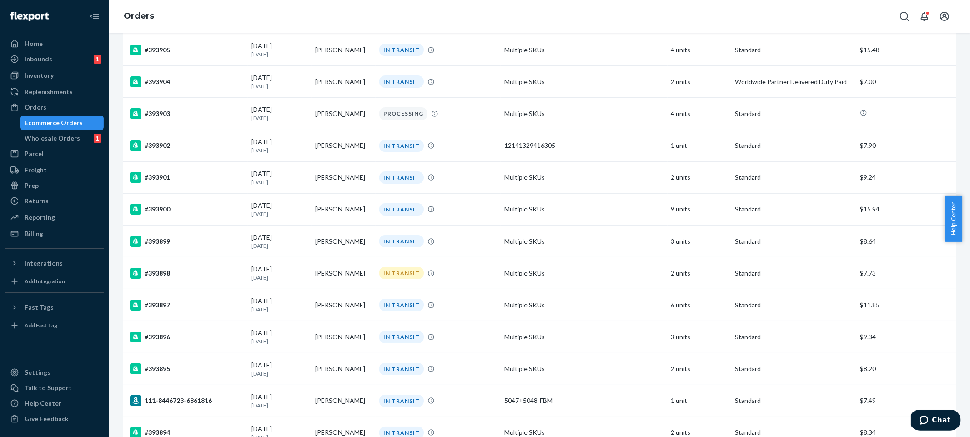
scroll to position [2945, 0]
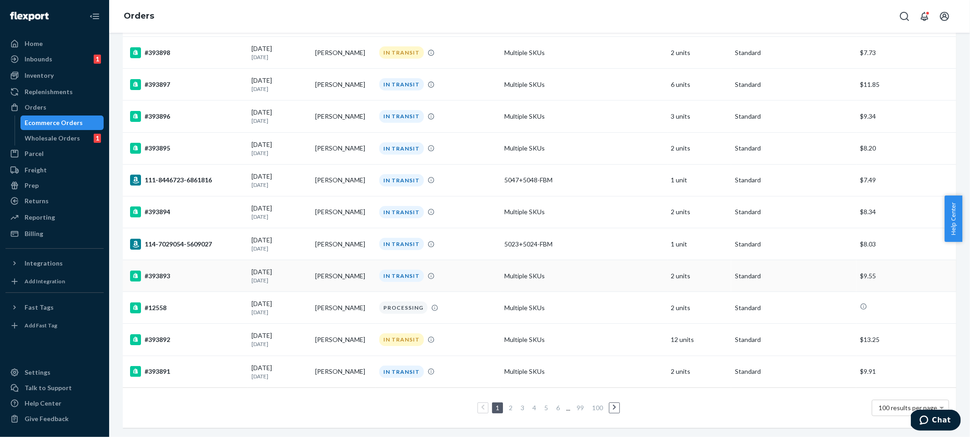
click at [833, 272] on p "Standard" at bounding box center [794, 275] width 118 height 9
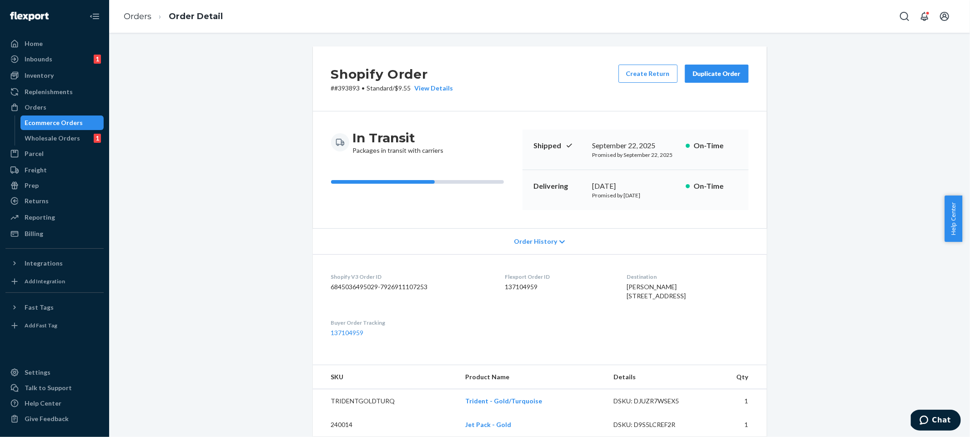
click at [517, 289] on dd "137104959" at bounding box center [558, 286] width 107 height 9
copy dd "137104959"
click at [347, 91] on p "# #393893 • Standard / $9.55 View Details" at bounding box center [392, 88] width 122 height 9
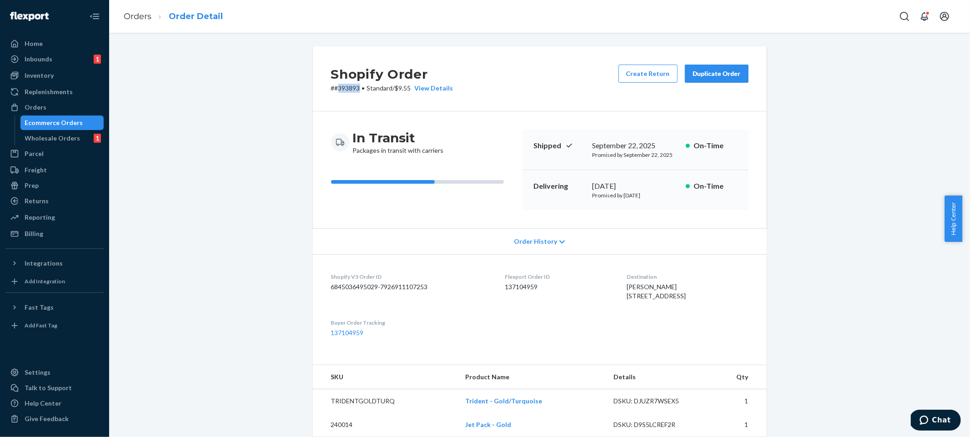
copy p "393893"
click at [148, 17] on link "Orders" at bounding box center [138, 16] width 28 height 10
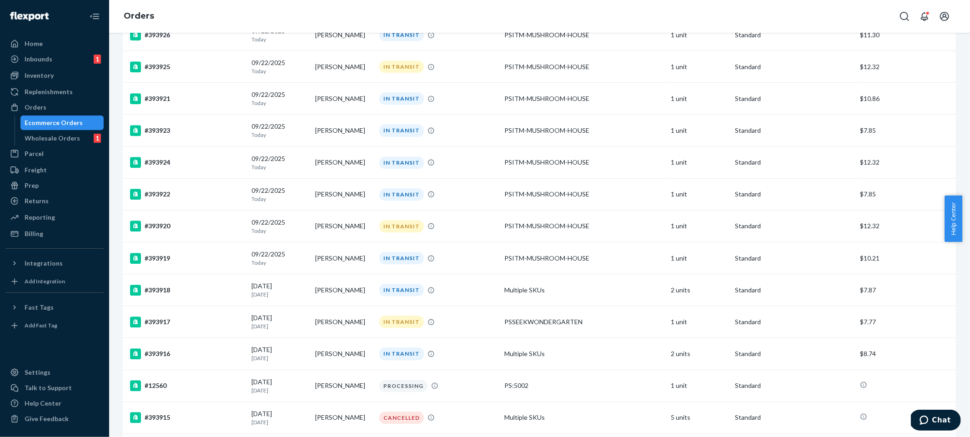
scroll to position [2075, 0]
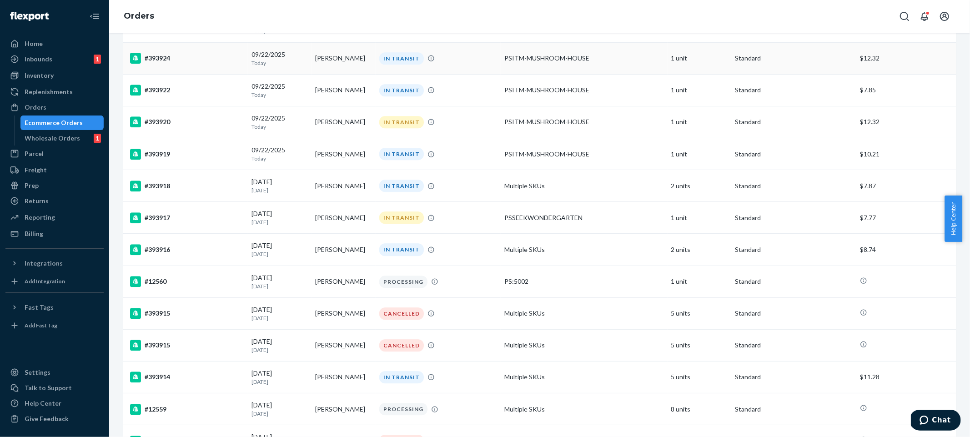
click at [632, 58] on td "PSITM-MUSHROOM-HOUSE" at bounding box center [584, 58] width 167 height 32
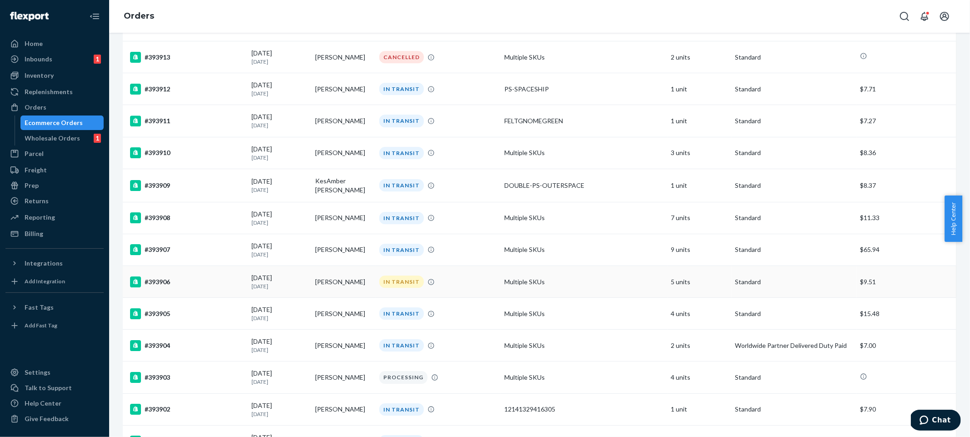
scroll to position [2496, 0]
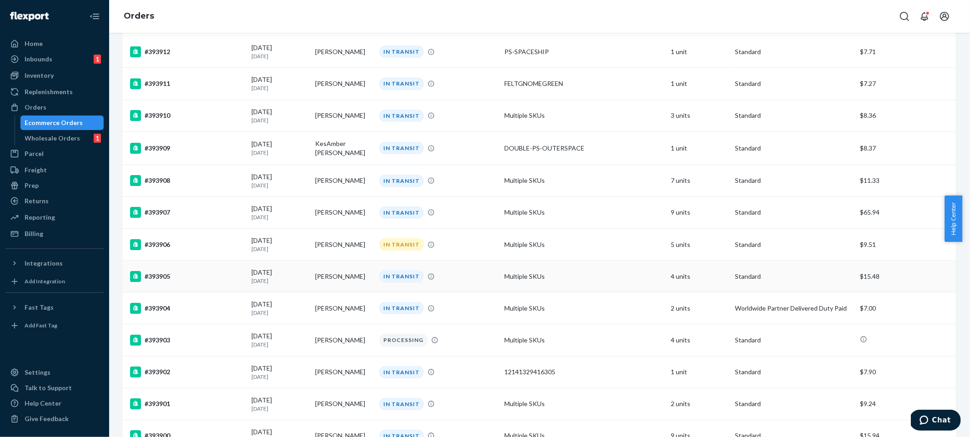
click at [619, 265] on td "Multiple SKUs" at bounding box center [584, 277] width 167 height 32
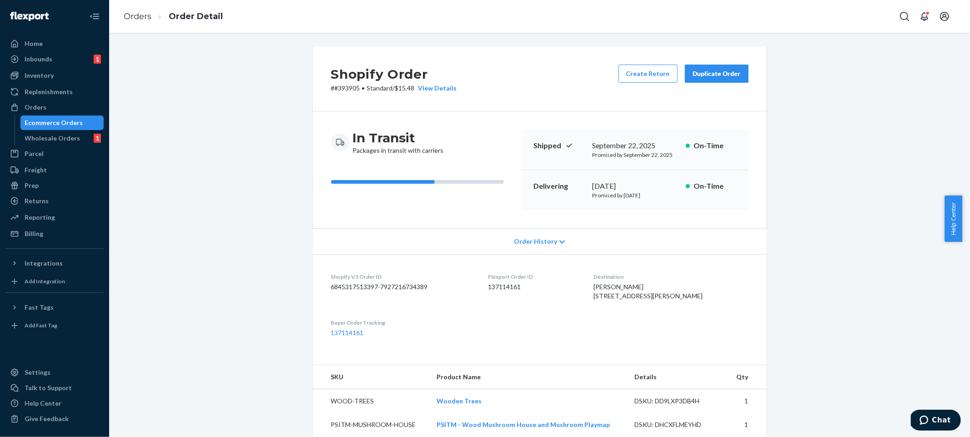
click at [346, 89] on p "# #393905 • Standard / $15.48 View Details" at bounding box center [394, 88] width 126 height 9
copy p "393905"
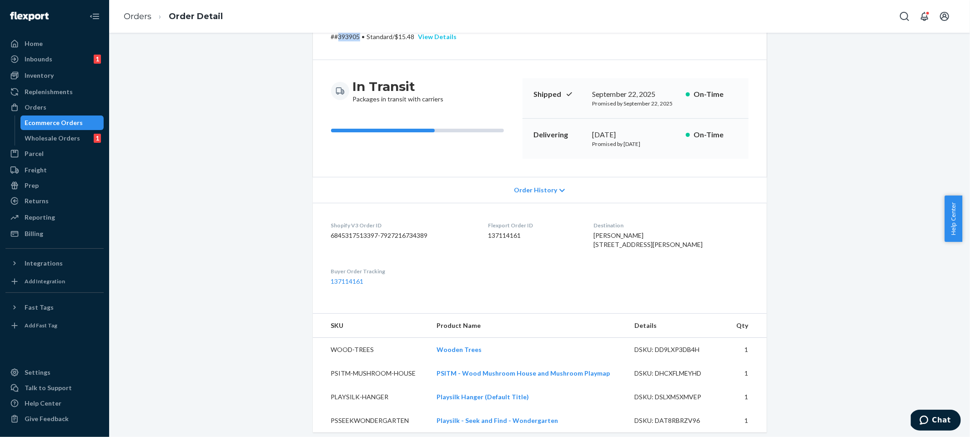
click at [437, 40] on div "View Details" at bounding box center [436, 36] width 42 height 9
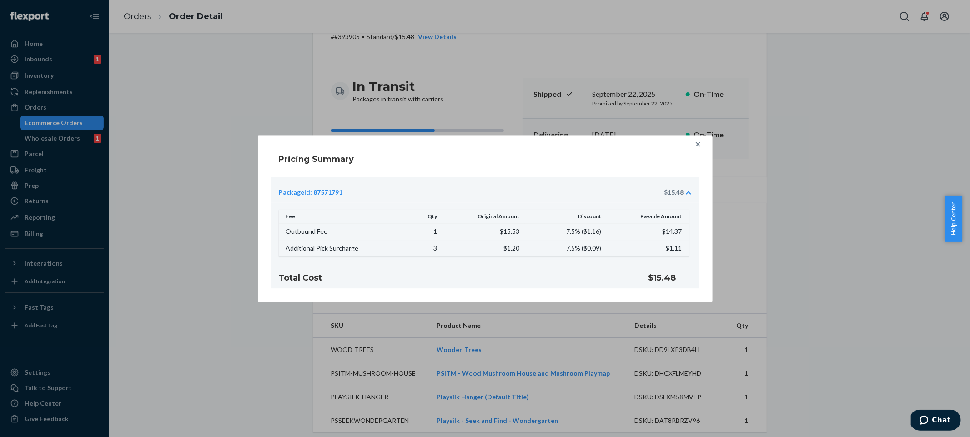
click at [703, 143] on div at bounding box center [698, 144] width 18 height 18
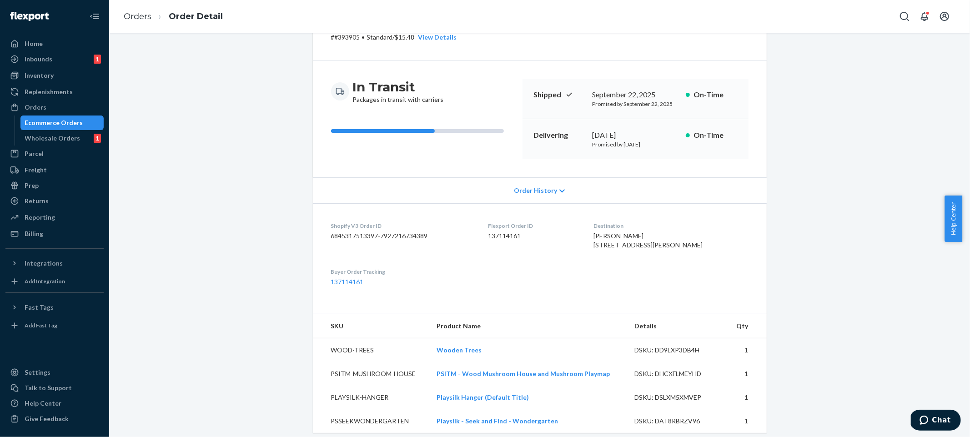
scroll to position [0, 0]
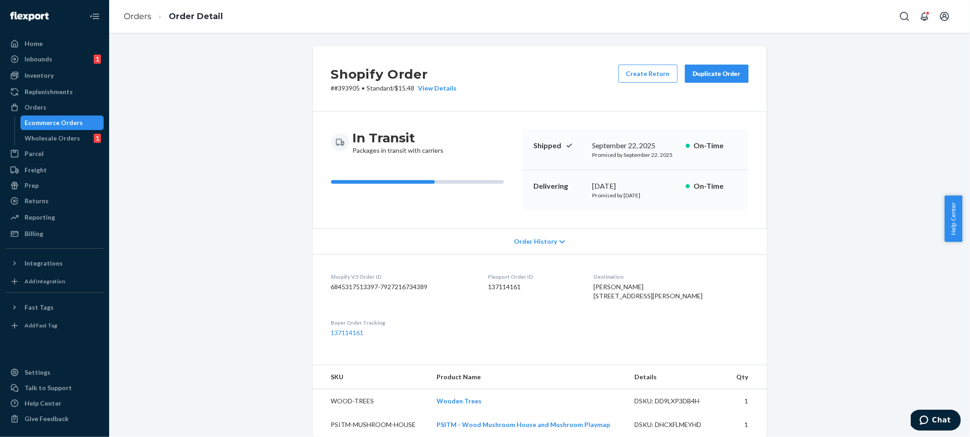
click at [230, 241] on div "Shopify Order # #393905 • Standard / $15.48 View Details Create Return Duplicat…" at bounding box center [539, 402] width 847 height 713
click at [133, 90] on div "Shopify Order # #393905 • Standard / $15.48 View Details Create Return Duplicat…" at bounding box center [539, 402] width 847 height 713
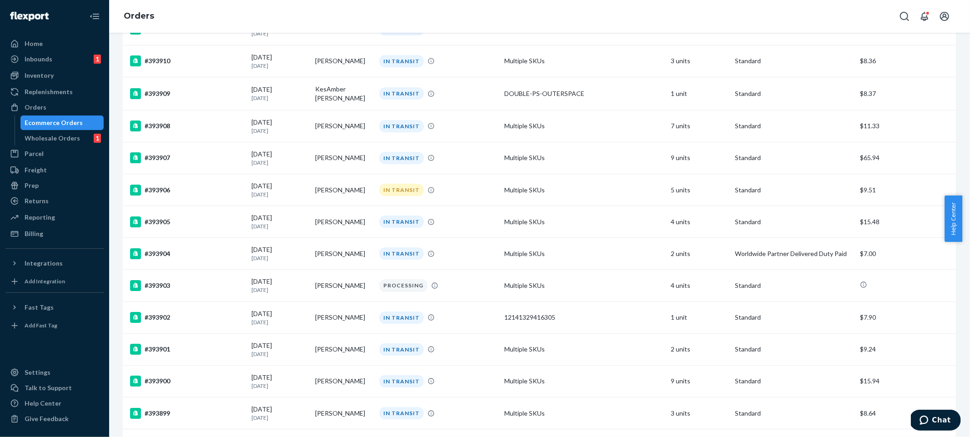
scroll to position [2945, 0]
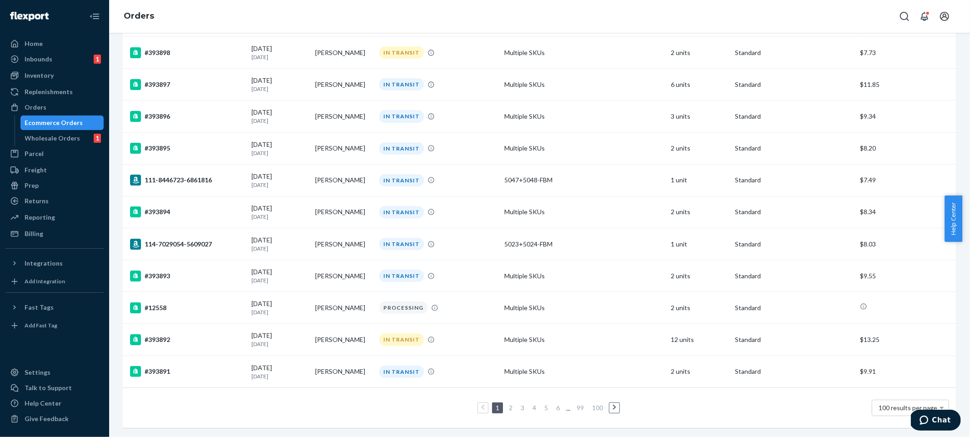
click at [731, 402] on div "1 2 3 4 5 6 ... 99 100 100 results per page" at bounding box center [539, 407] width 819 height 29
click at [507, 406] on li "2" at bounding box center [511, 407] width 8 height 11
click at [507, 404] on link "2" at bounding box center [510, 408] width 7 height 8
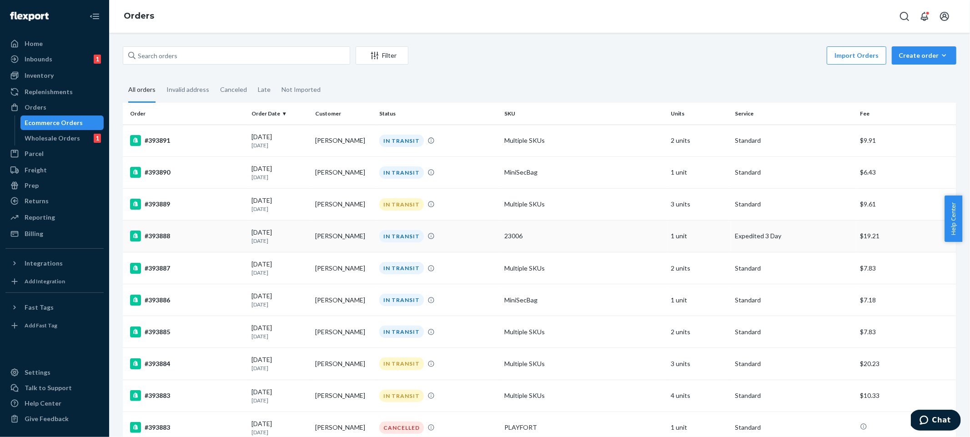
click at [814, 227] on td "Expedited 3 Day" at bounding box center [793, 236] width 125 height 32
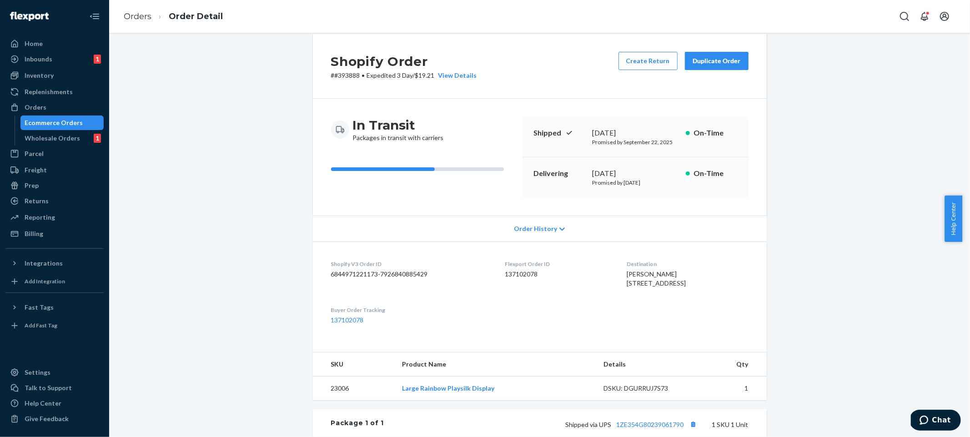
scroll to position [20, 0]
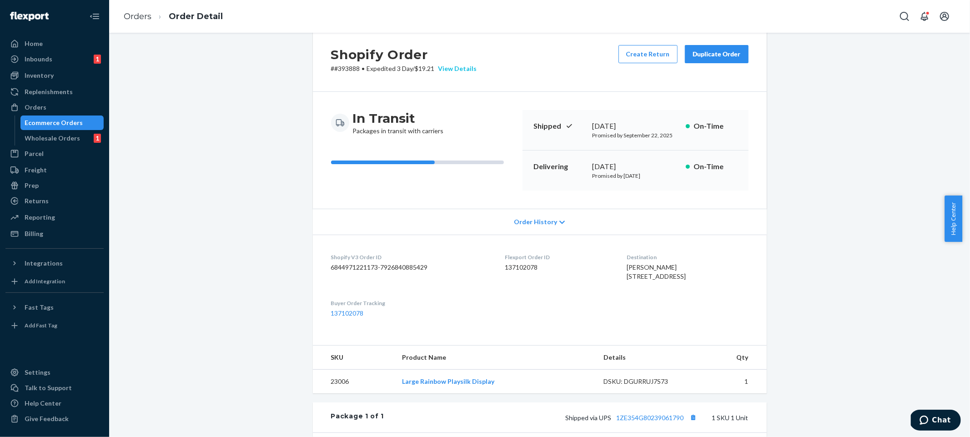
click at [452, 68] on div "View Details" at bounding box center [456, 68] width 42 height 9
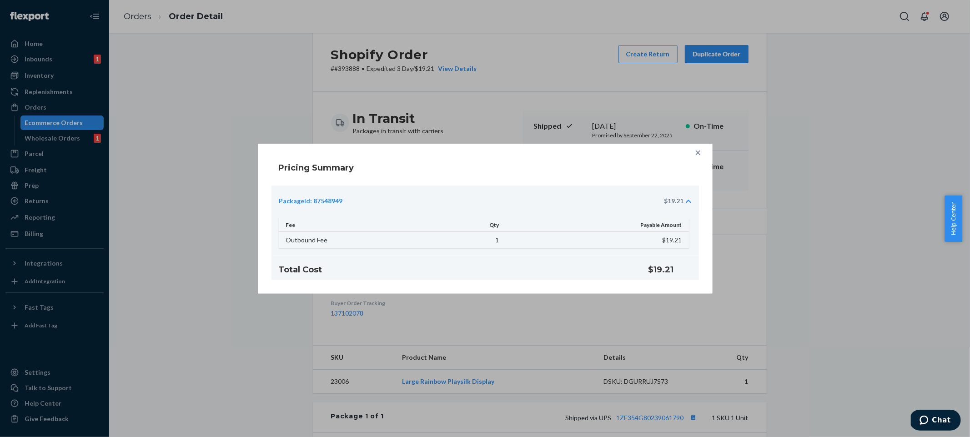
click at [701, 153] on icon at bounding box center [697, 152] width 9 height 9
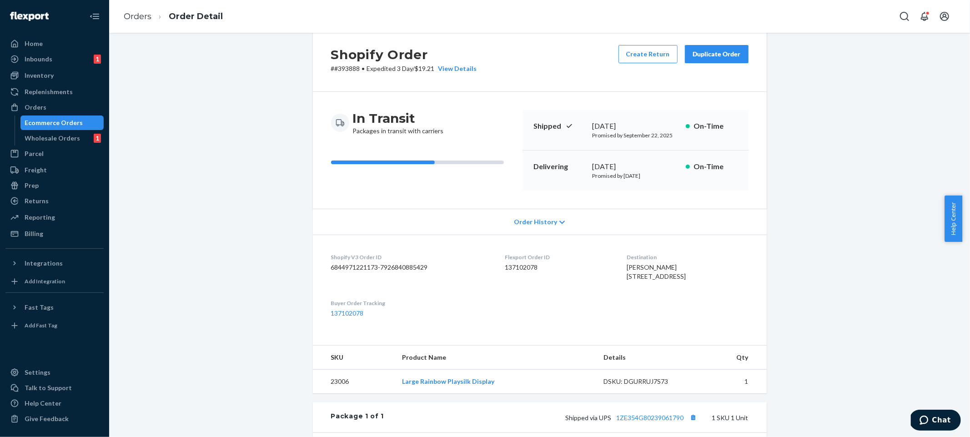
click at [349, 69] on p "# #393888 • Expedited 3 Day / $19.21 View Details" at bounding box center [404, 68] width 146 height 9
copy p "393888"
click at [220, 148] on div "Shopify Order # #393888 • Expedited 3 Day / $19.21 View Details Create Return D…" at bounding box center [539, 313] width 847 height 572
click at [345, 317] on link "137102078" at bounding box center [347, 313] width 33 height 8
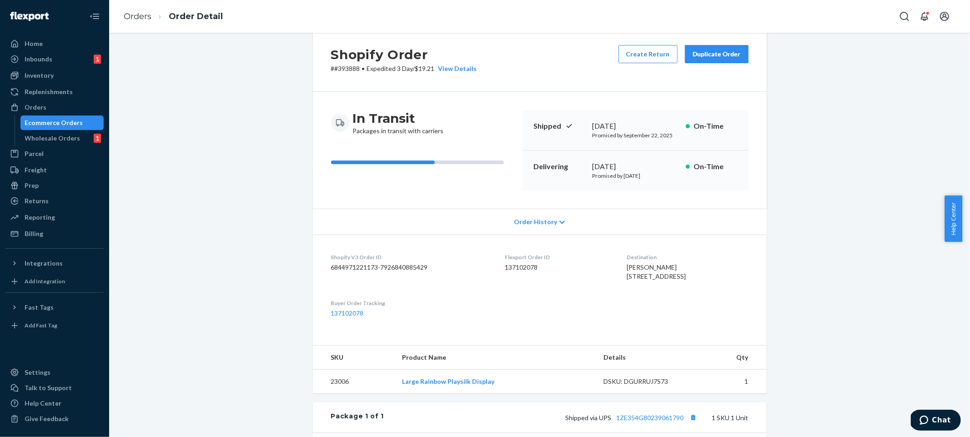
click at [832, 269] on div "Shopify Order # #393888 • Expedited 3 Day / $19.21 View Details Create Return D…" at bounding box center [539, 313] width 847 height 572
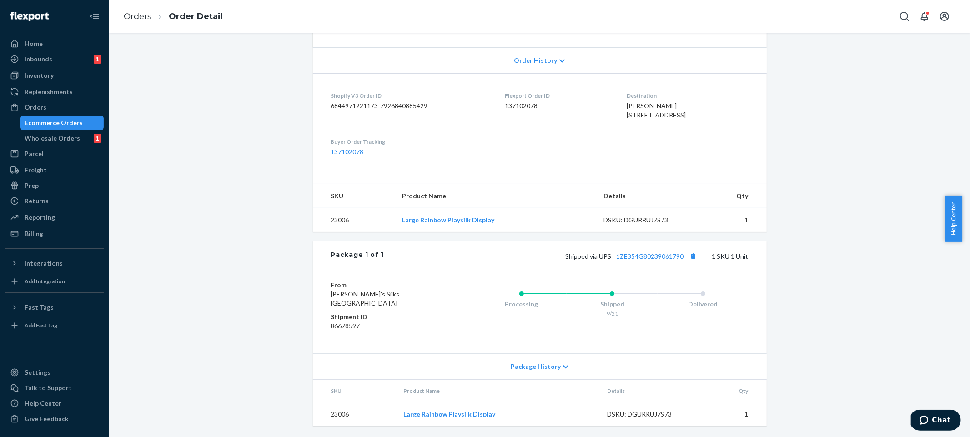
scroll to position [0, 0]
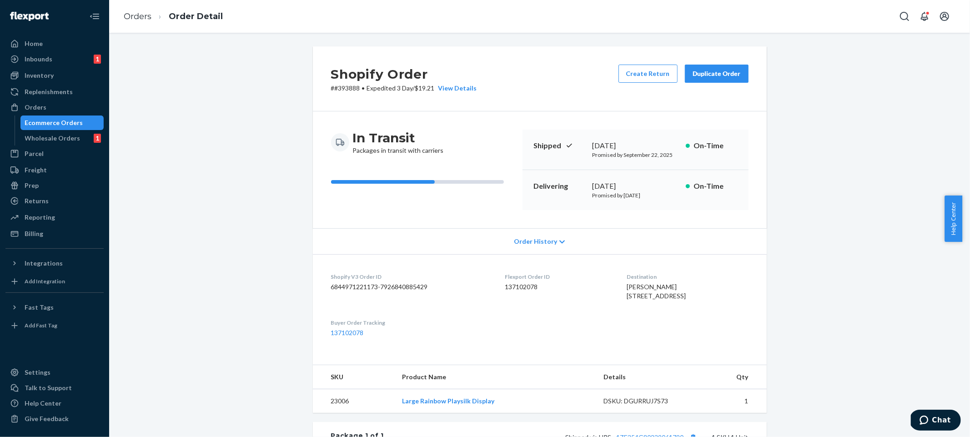
drag, startPoint x: 240, startPoint y: 116, endPoint x: 184, endPoint y: 29, distance: 103.7
click at [239, 115] on div "Shopify Order # #393888 • Expedited 3 Day / $19.21 View Details Create Return D…" at bounding box center [539, 332] width 847 height 572
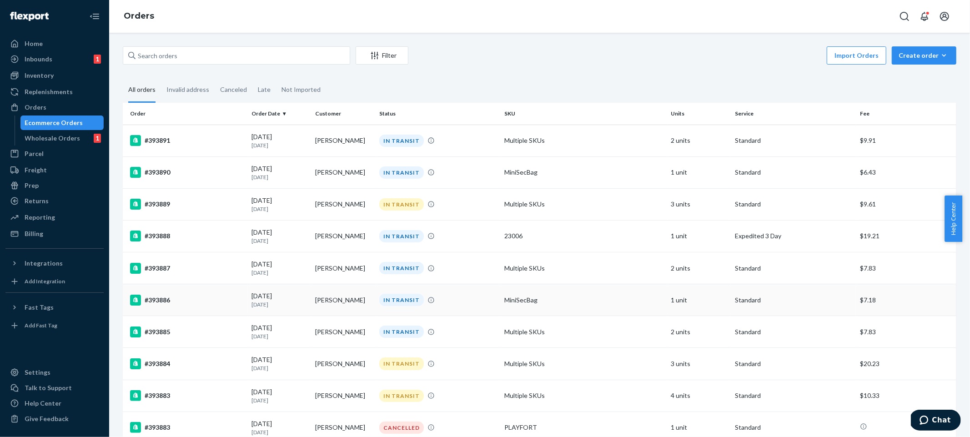
scroll to position [70, 0]
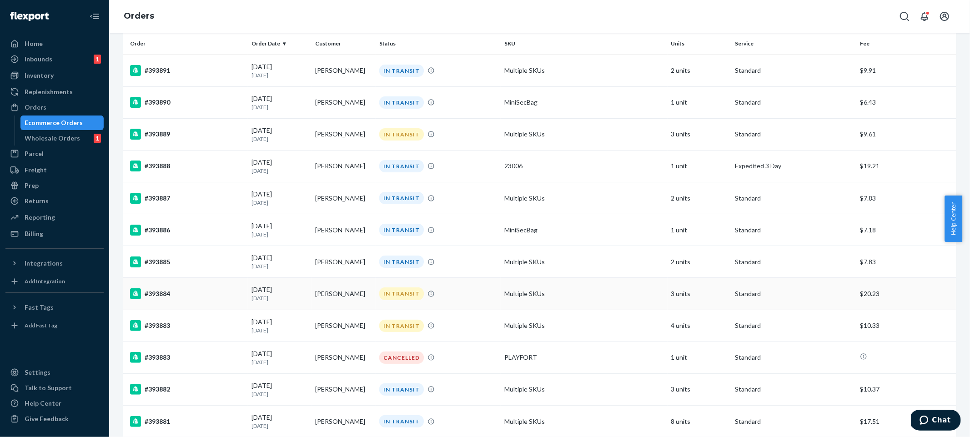
click at [606, 290] on td "Multiple SKUs" at bounding box center [584, 294] width 167 height 32
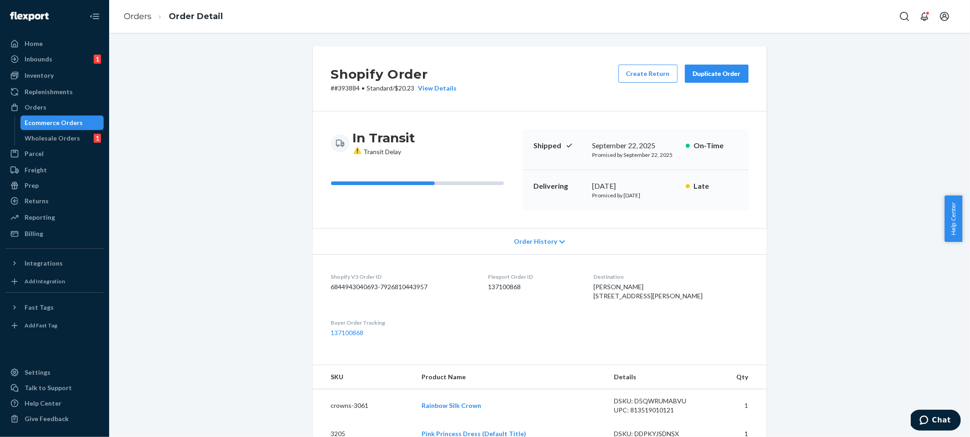
click at [436, 95] on div "Shopify Order # #393884 • Standard / $20.23 View Details Create Return Duplicat…" at bounding box center [540, 78] width 454 height 65
click at [443, 89] on div "View Details" at bounding box center [436, 88] width 42 height 9
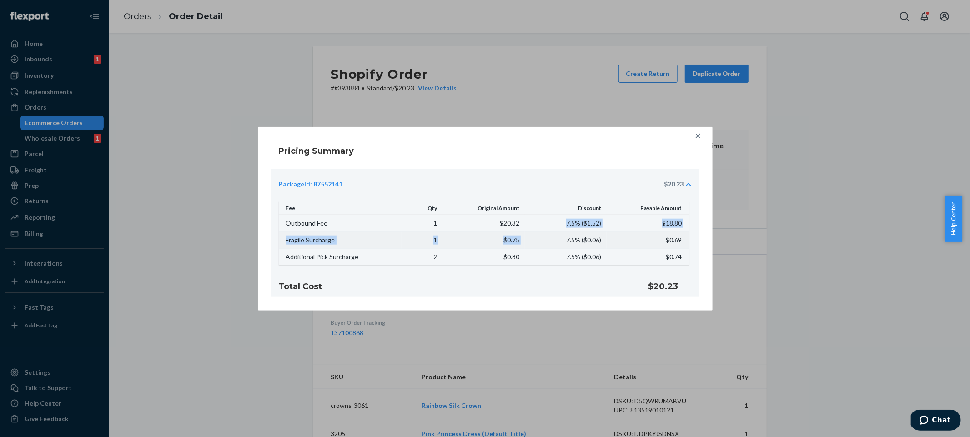
drag, startPoint x: 502, startPoint y: 232, endPoint x: 534, endPoint y: 234, distance: 32.8
click at [534, 234] on tbody "Outbound Fee 1 $20.32 7.5% ( $1.52 ) $18.80 Fragile Surcharge 1 $0.75 7.5% ( $0…" at bounding box center [484, 240] width 410 height 50
drag, startPoint x: 494, startPoint y: 222, endPoint x: 565, endPoint y: 218, distance: 71.1
click at [544, 221] on tr "Outbound Fee 1 $20.32 7.5% ( $1.52 ) $18.80" at bounding box center [484, 223] width 410 height 17
click at [695, 135] on icon at bounding box center [697, 135] width 9 height 9
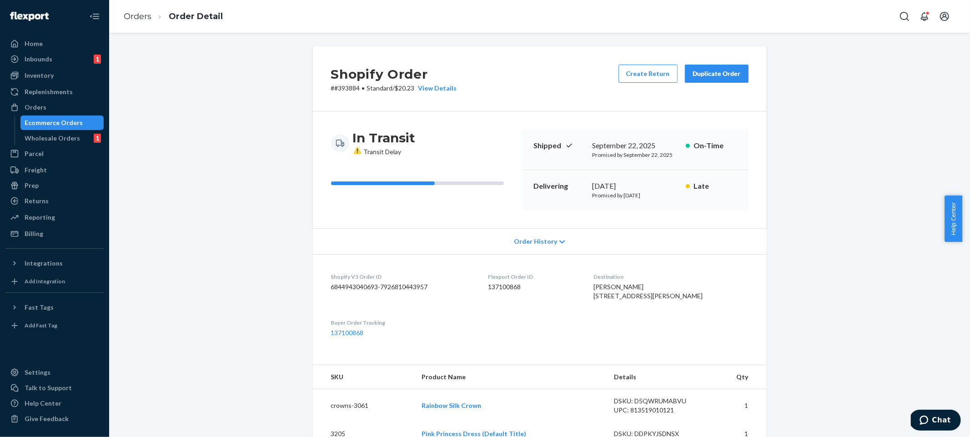
click at [740, 160] on div "Shipped September 22, 2025 Promised by September 22, 2025 On-Time" at bounding box center [635, 150] width 226 height 40
click at [758, 212] on div "In Transit Transit Delay Shipped September 22, 2025 Promised by September 22, 2…" at bounding box center [540, 169] width 454 height 117
click at [890, 267] on div "Shopify Order # #393884 • Standard / $20.23 View Details Create Return Duplicat…" at bounding box center [539, 388] width 847 height 684
click at [545, 248] on div "Order History" at bounding box center [540, 241] width 454 height 26
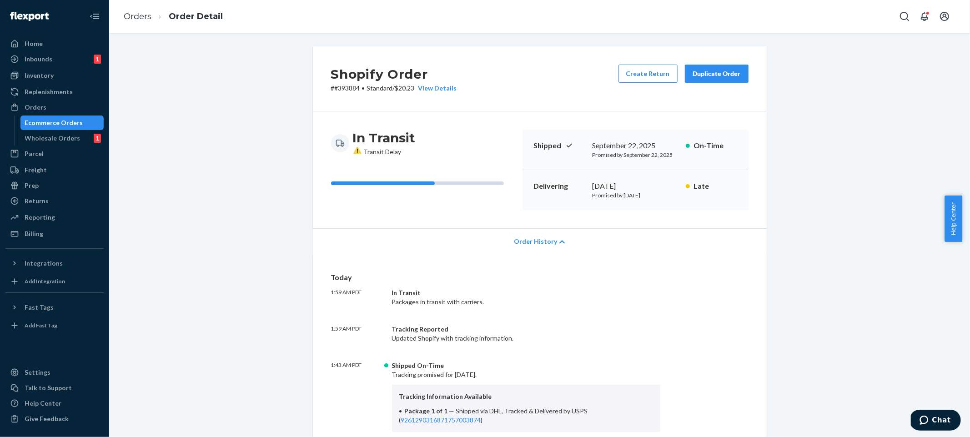
click at [548, 246] on div "Order History" at bounding box center [540, 241] width 454 height 26
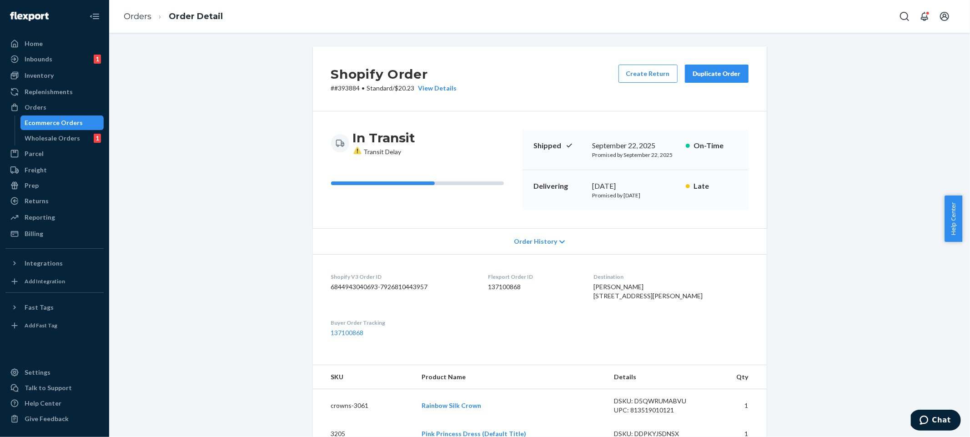
click at [342, 86] on p "# #393884 • Standard / $20.23 View Details" at bounding box center [394, 88] width 126 height 9
copy p "393884"
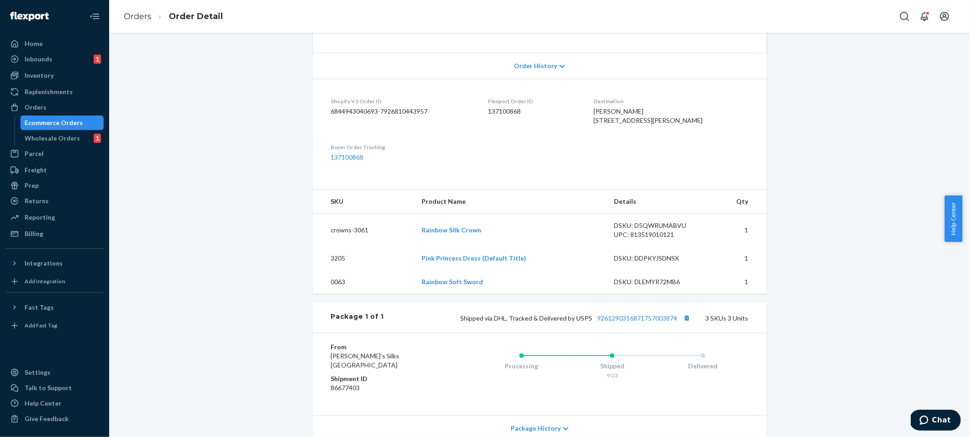
click at [284, 221] on div "Shopify Order # #393884 • Standard / $20.23 View Details Create Return Duplicat…" at bounding box center [539, 213] width 847 height 684
click at [141, 22] on ol "Orders Order Detail" at bounding box center [173, 16] width 114 height 27
click at [141, 20] on link "Orders" at bounding box center [138, 16] width 28 height 10
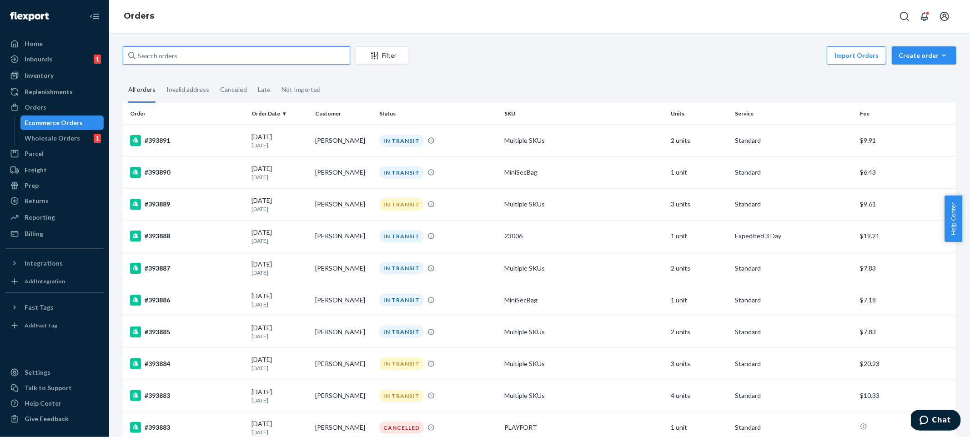
click at [197, 56] on input "text" at bounding box center [236, 55] width 227 height 18
type input "morgan lee"
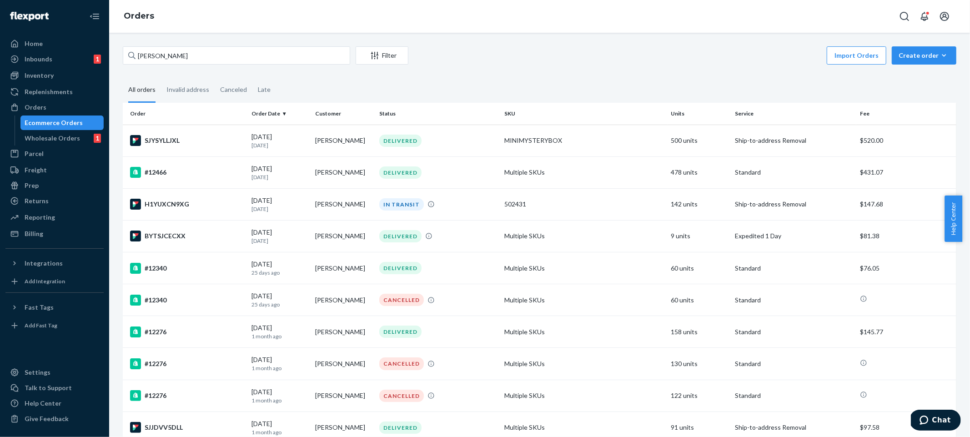
click at [477, 80] on fieldset "All orders Invalid address Canceled Late" at bounding box center [539, 90] width 833 height 25
click at [654, 200] on div "502431" at bounding box center [584, 204] width 160 height 9
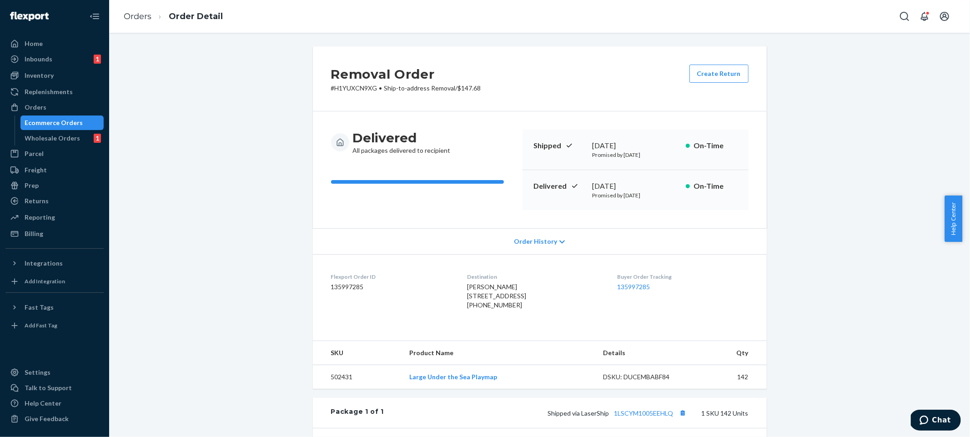
scroll to position [175, 0]
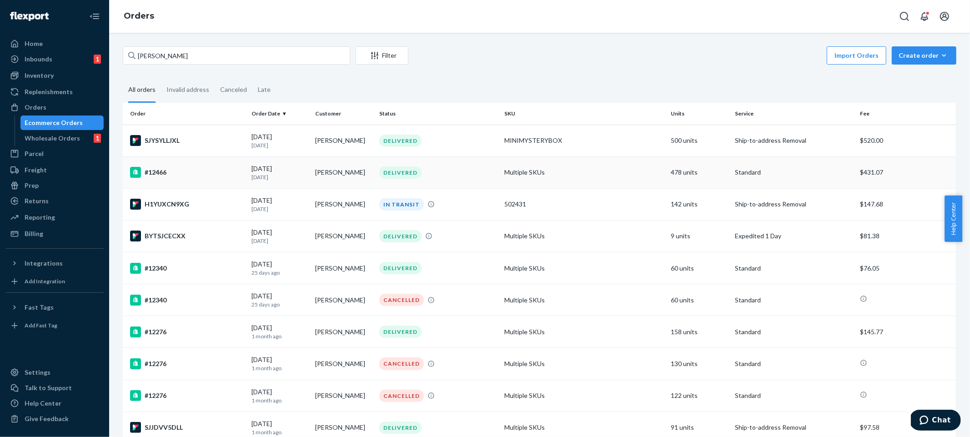
click at [352, 166] on td "Morgan Lee" at bounding box center [343, 172] width 64 height 32
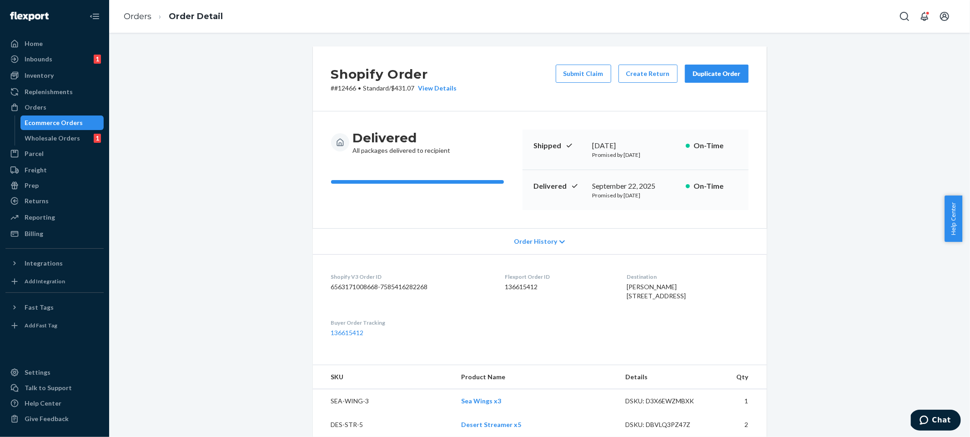
click at [342, 89] on p "# #12466 • Standard / $431.07 View Details" at bounding box center [394, 88] width 126 height 9
copy p "12466"
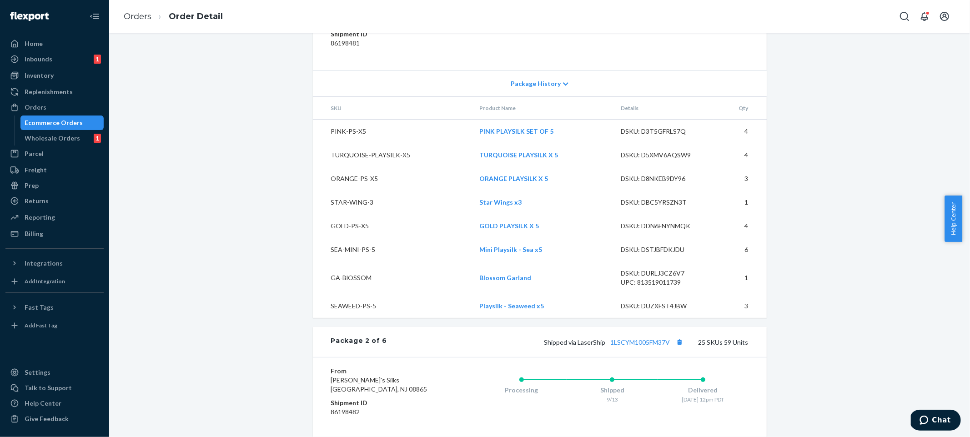
scroll to position [1551, 0]
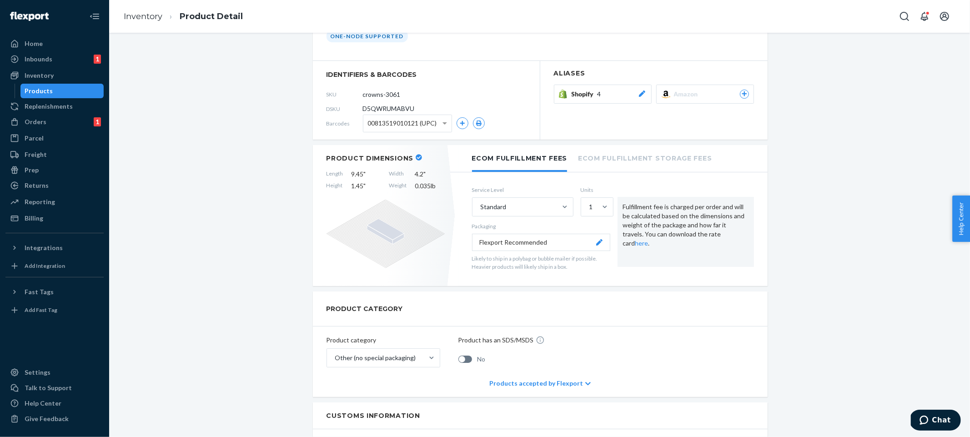
scroll to position [60, 0]
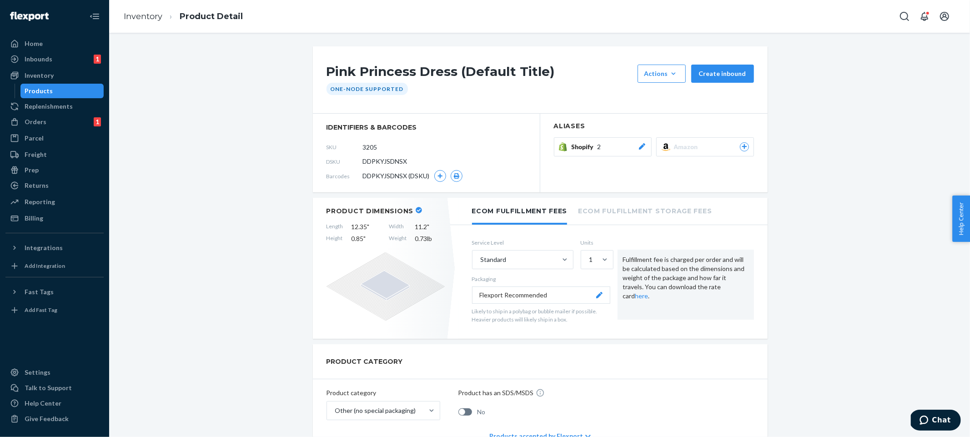
click at [380, 162] on span "DDPKYJSDNSX" at bounding box center [385, 161] width 45 height 9
copy span "DDPKYJSDNSX"
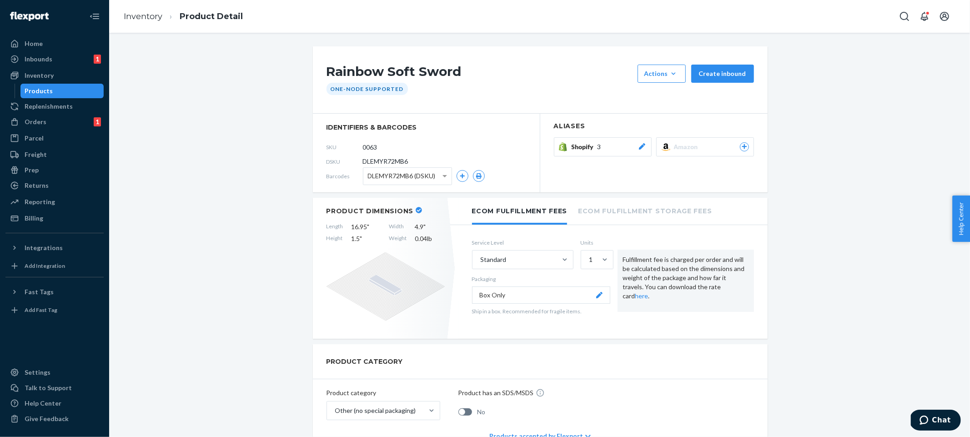
click at [493, 103] on div "Rainbow Soft Sword Actions Add components Hide Create inbound One-Node Supported" at bounding box center [540, 79] width 455 height 67
